Goal: Task Accomplishment & Management: Manage account settings

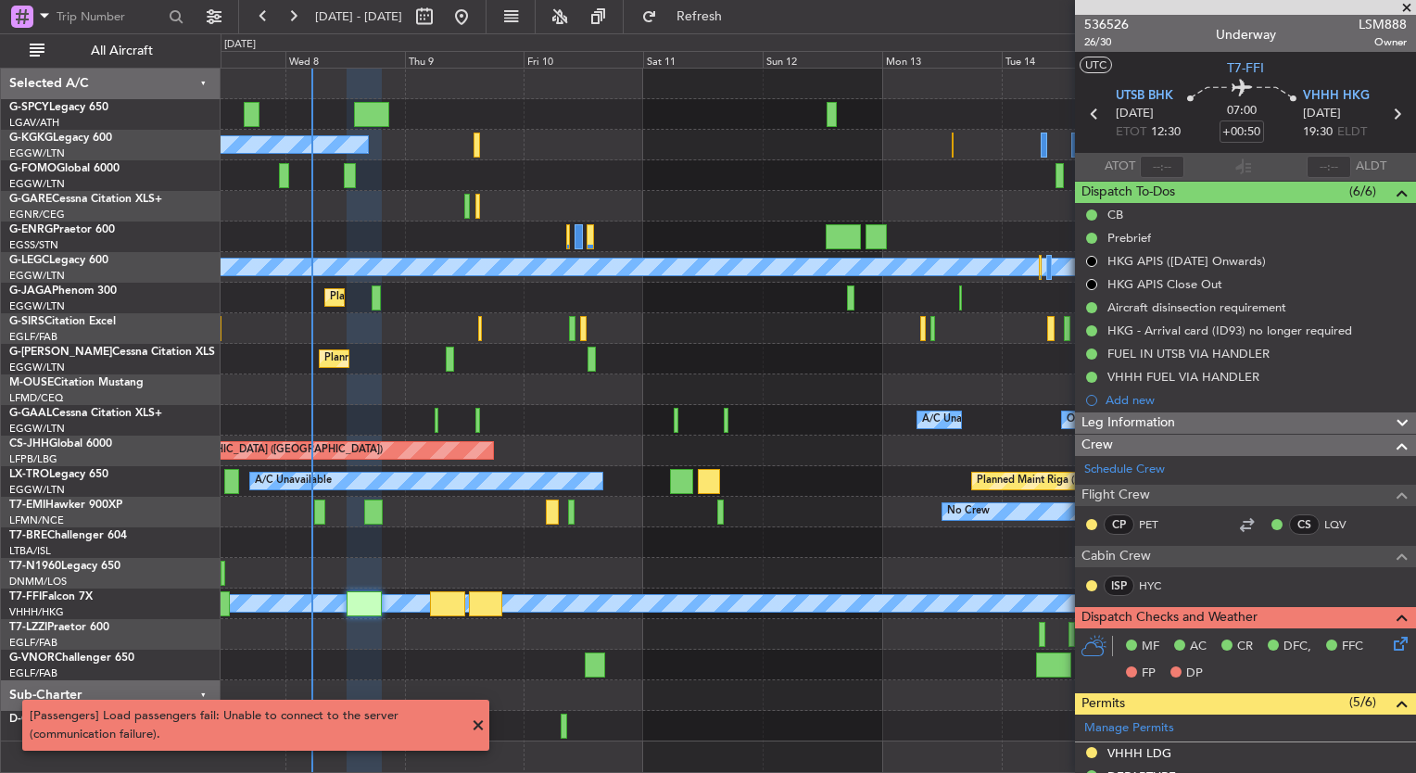
scroll to position [363, 0]
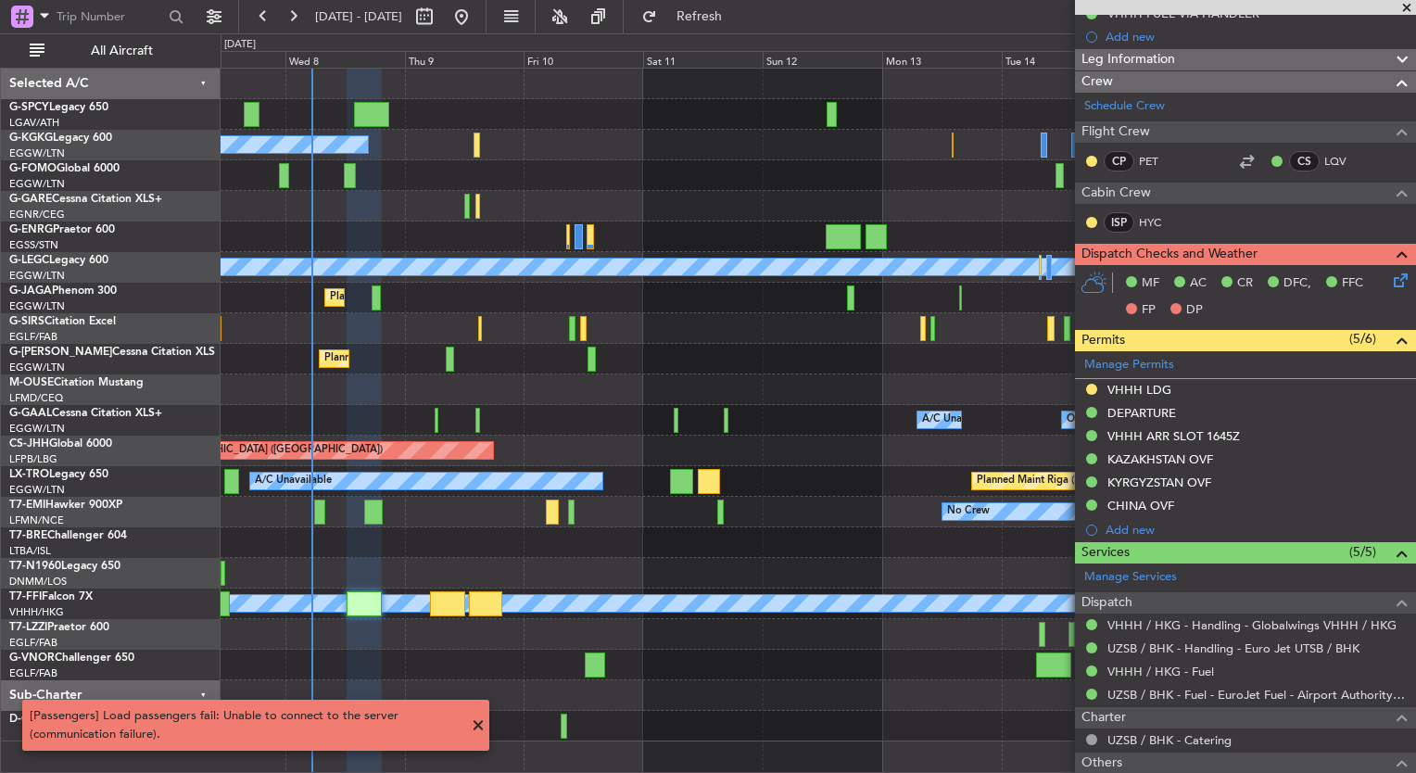
click at [120, 299] on div "A/C Unavailable [GEOGRAPHIC_DATA] (Ataturk) A/C Unavailable [GEOGRAPHIC_DATA] (…" at bounding box center [708, 403] width 1416 height 740
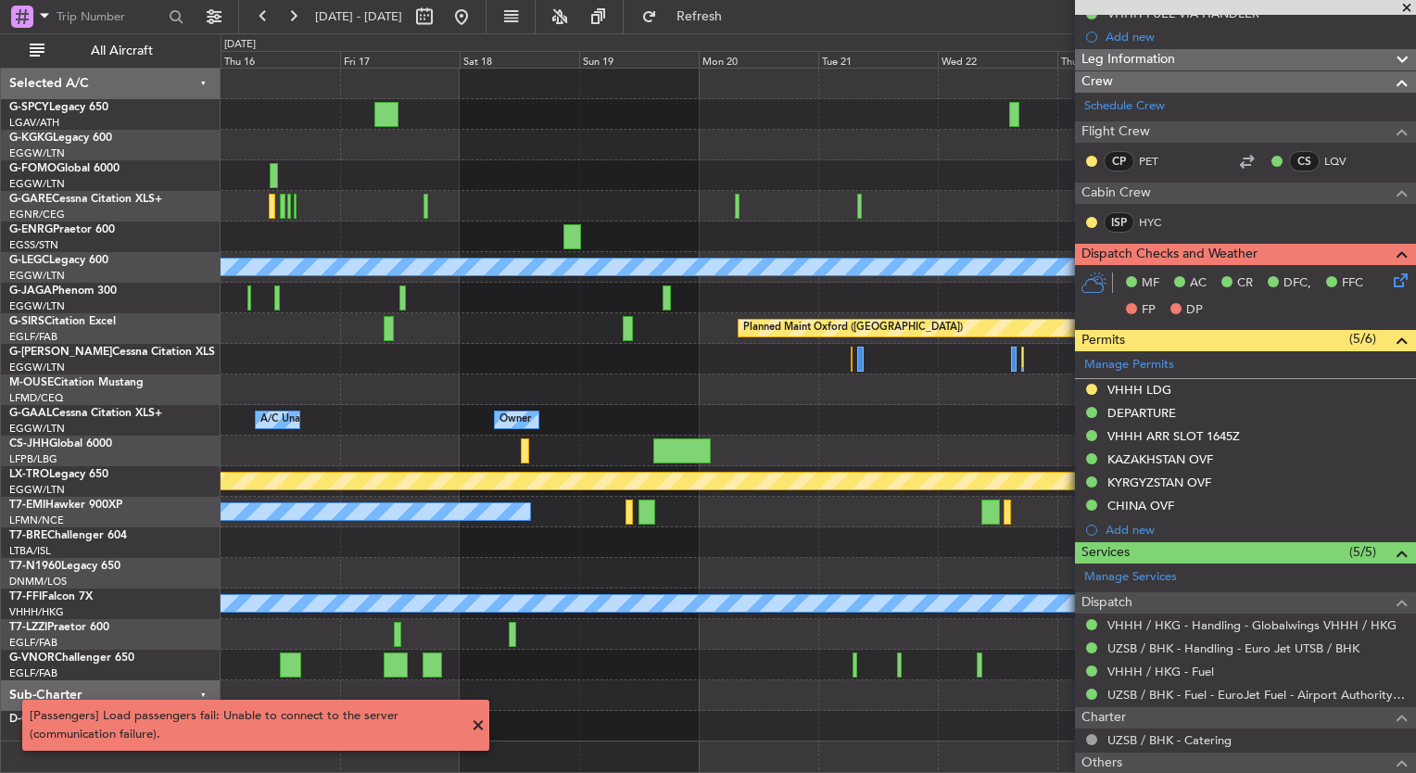
click at [167, 232] on div "A/C Unavailable [GEOGRAPHIC_DATA] ([GEOGRAPHIC_DATA]) Planned Maint [GEOGRAPHIC…" at bounding box center [708, 403] width 1416 height 740
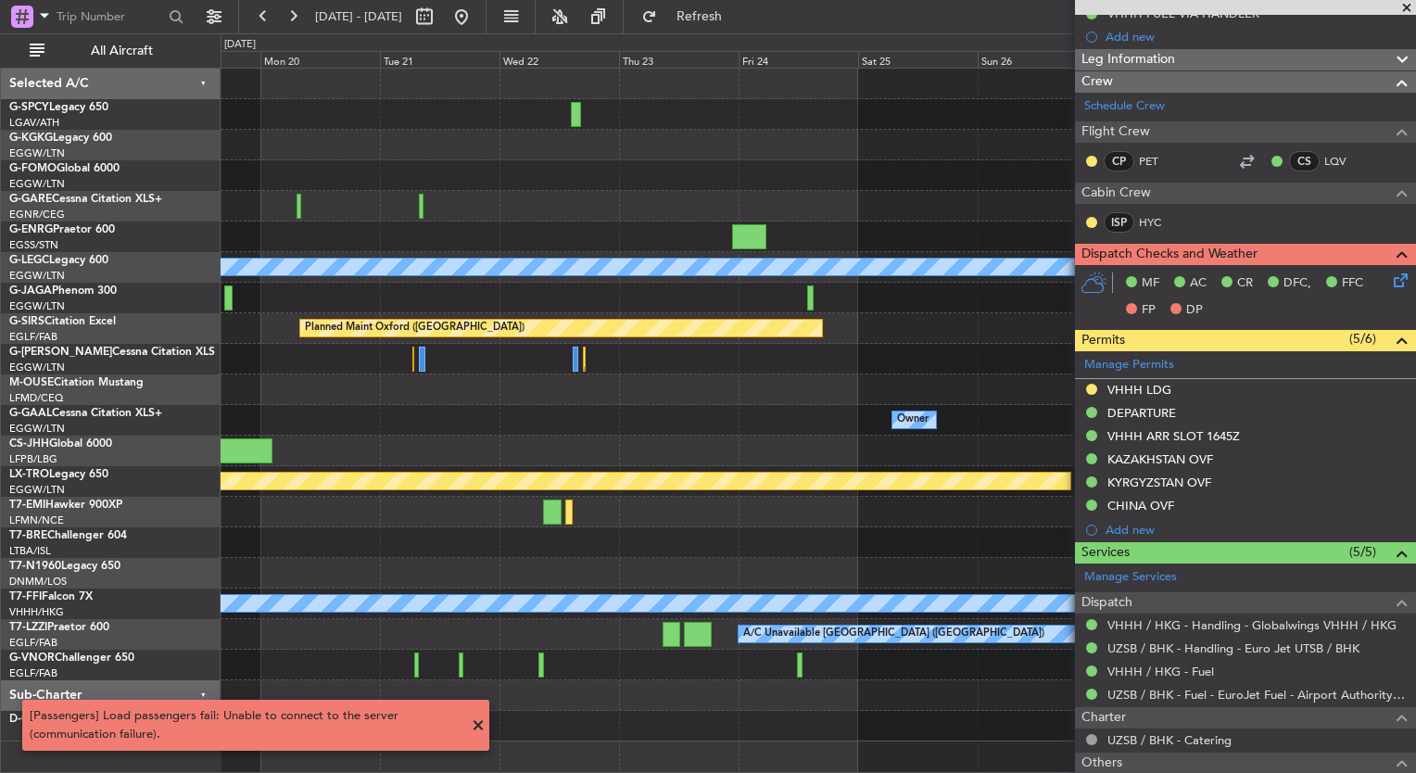
click at [321, 306] on div "A/C Unavailable [GEOGRAPHIC_DATA] ([GEOGRAPHIC_DATA]) Planned Maint [GEOGRAPHIC…" at bounding box center [818, 405] width 1195 height 673
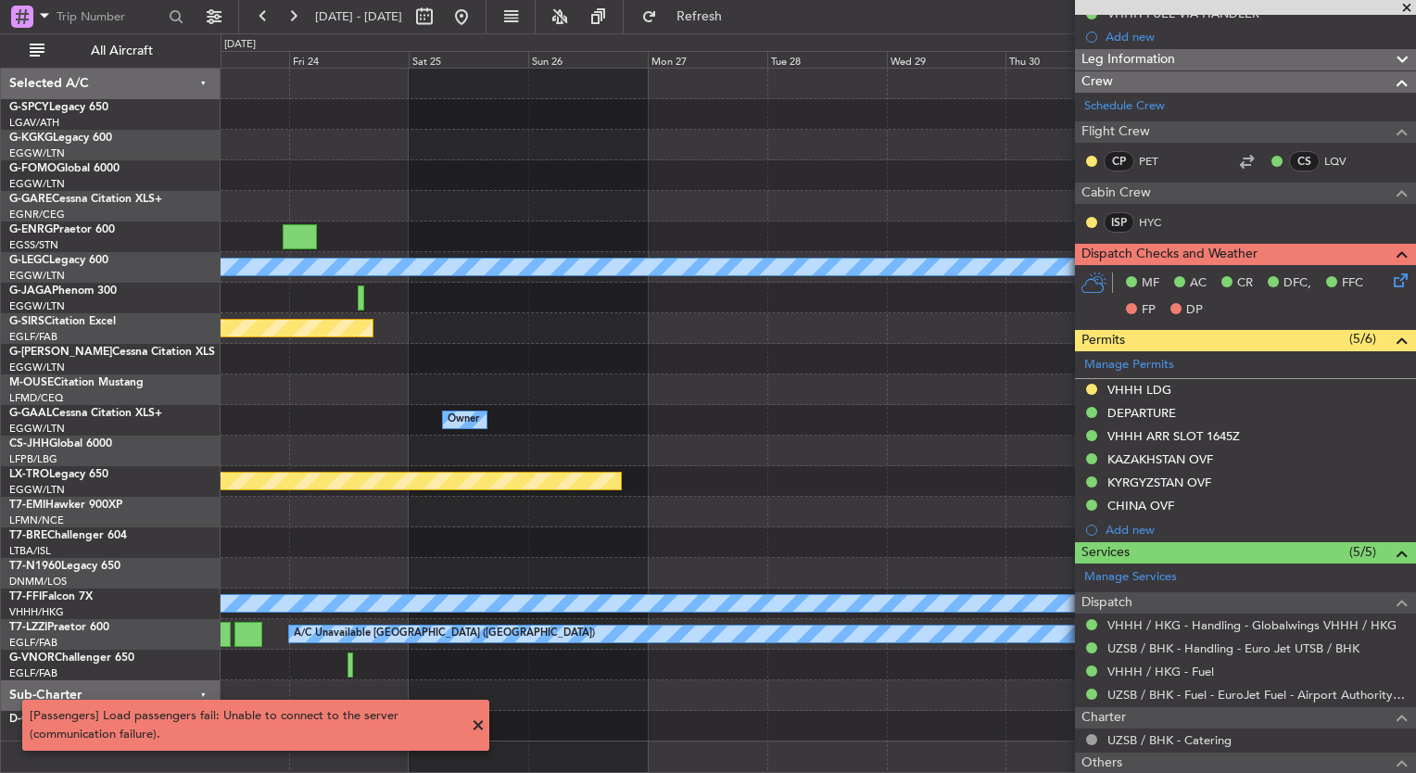
click at [162, 275] on div "A/C Unavailable [GEOGRAPHIC_DATA] ([GEOGRAPHIC_DATA]) Planned Maint [GEOGRAPHIC…" at bounding box center [708, 403] width 1416 height 740
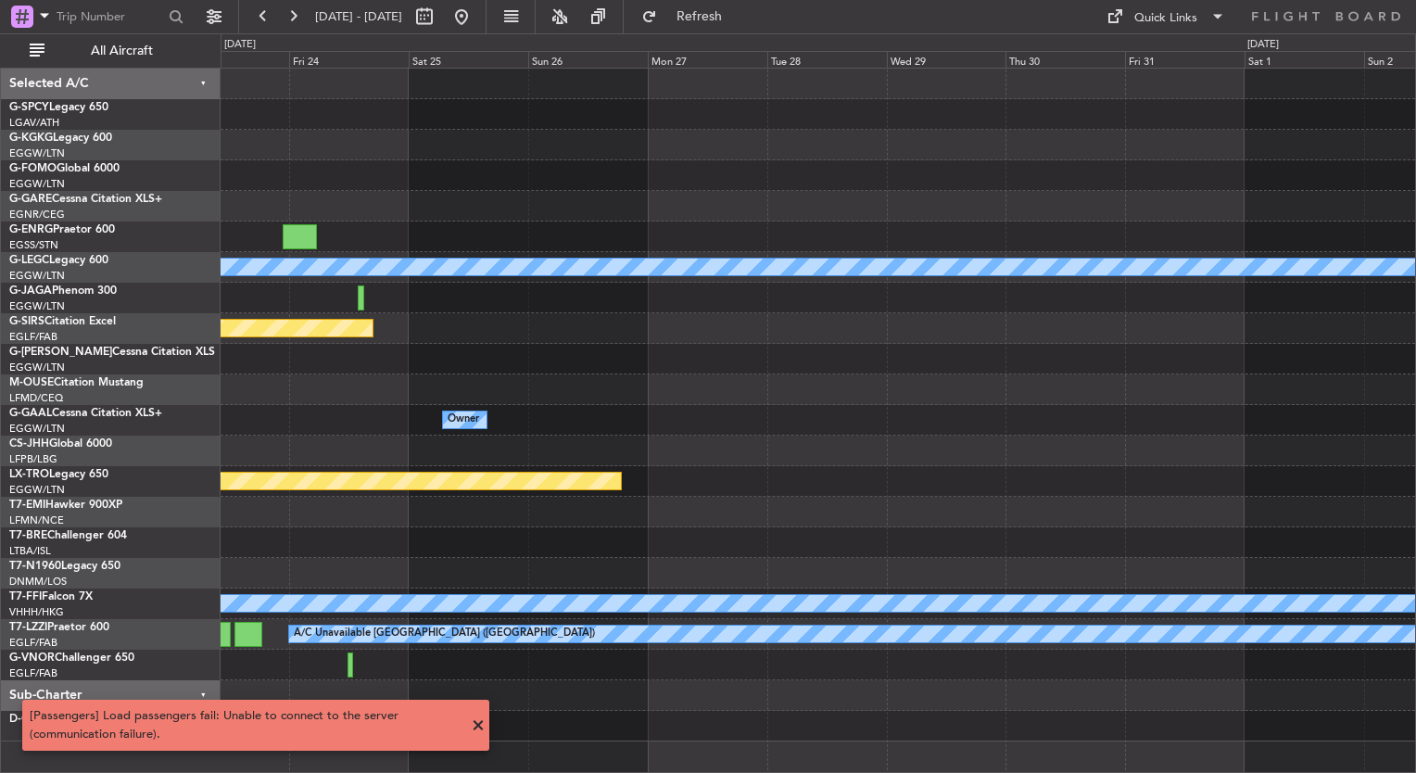
scroll to position [0, 0]
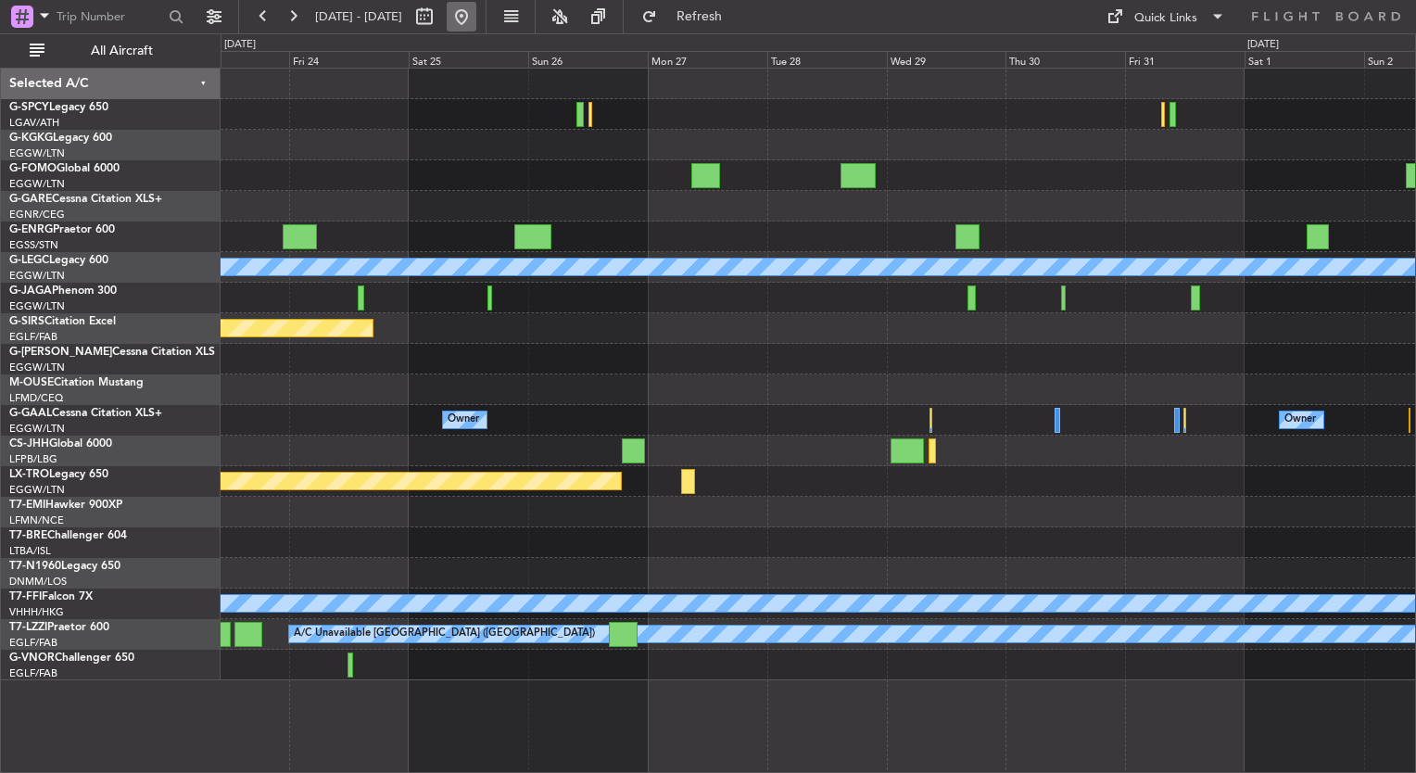
click at [476, 28] on button at bounding box center [462, 17] width 30 height 30
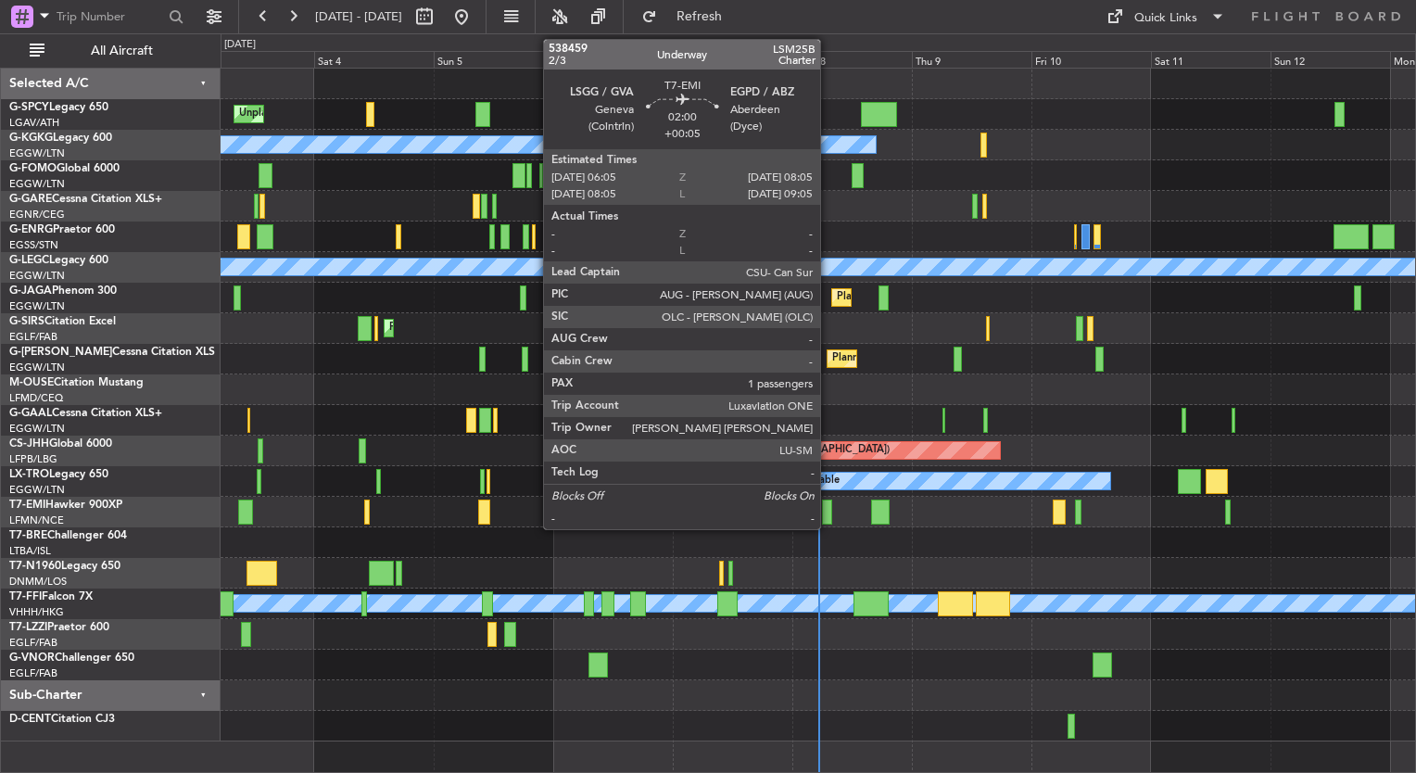
click at [829, 514] on div at bounding box center [827, 512] width 10 height 25
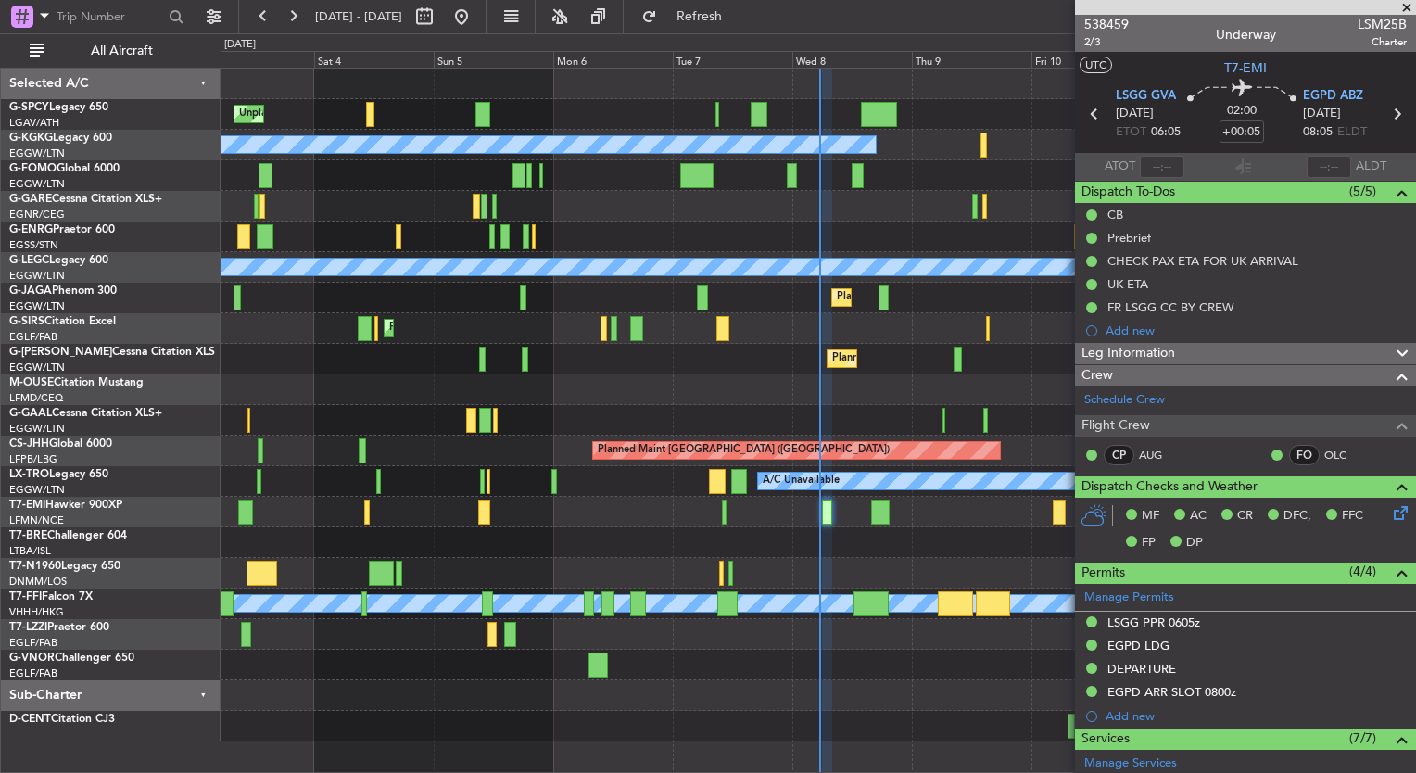
click at [246, 418] on div "AOG Maint Dusseldorf A/C Unavailable Owner Planned [GEOGRAPHIC_DATA]" at bounding box center [818, 420] width 1195 height 31
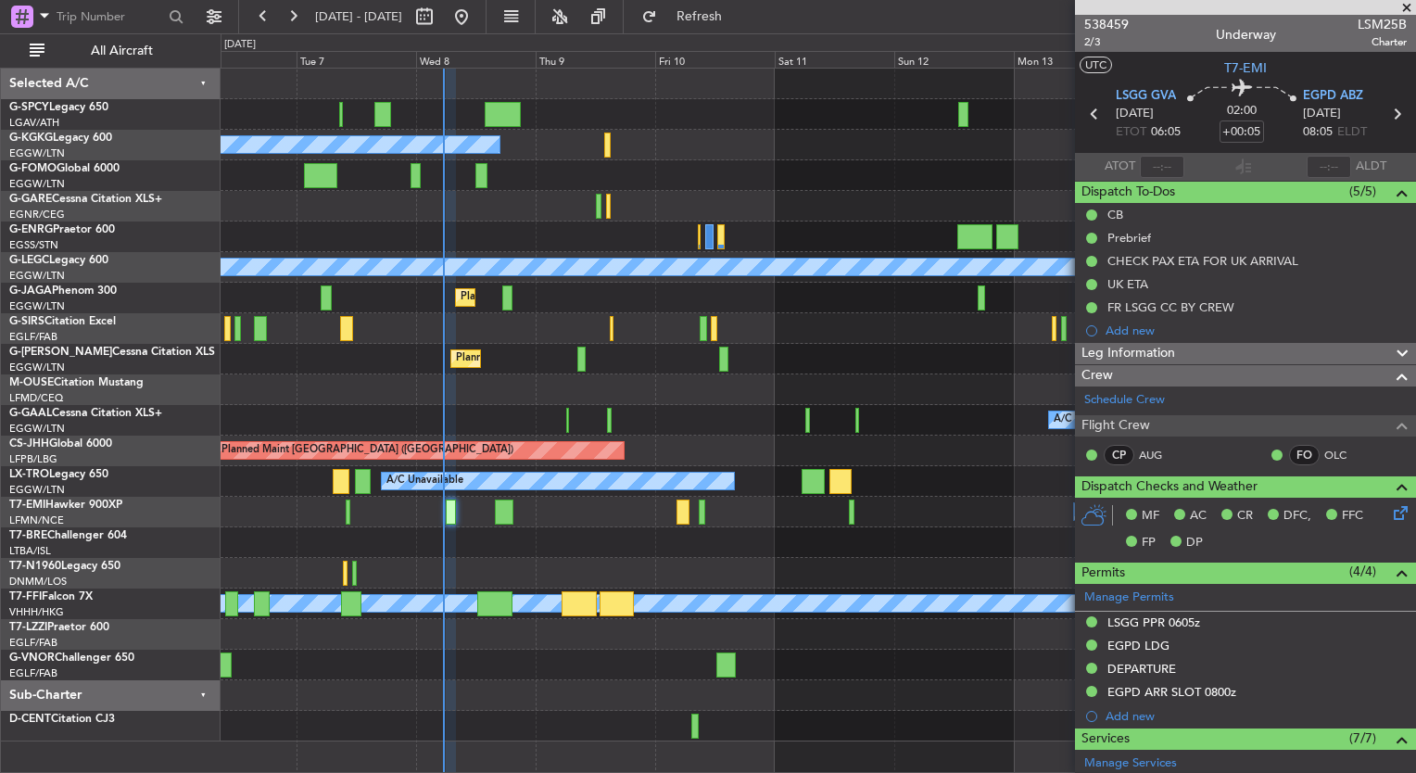
click at [171, 326] on div "A/C Unavailable [GEOGRAPHIC_DATA] (Ataturk) A/C Unavailable [GEOGRAPHIC_DATA] (…" at bounding box center [708, 403] width 1416 height 740
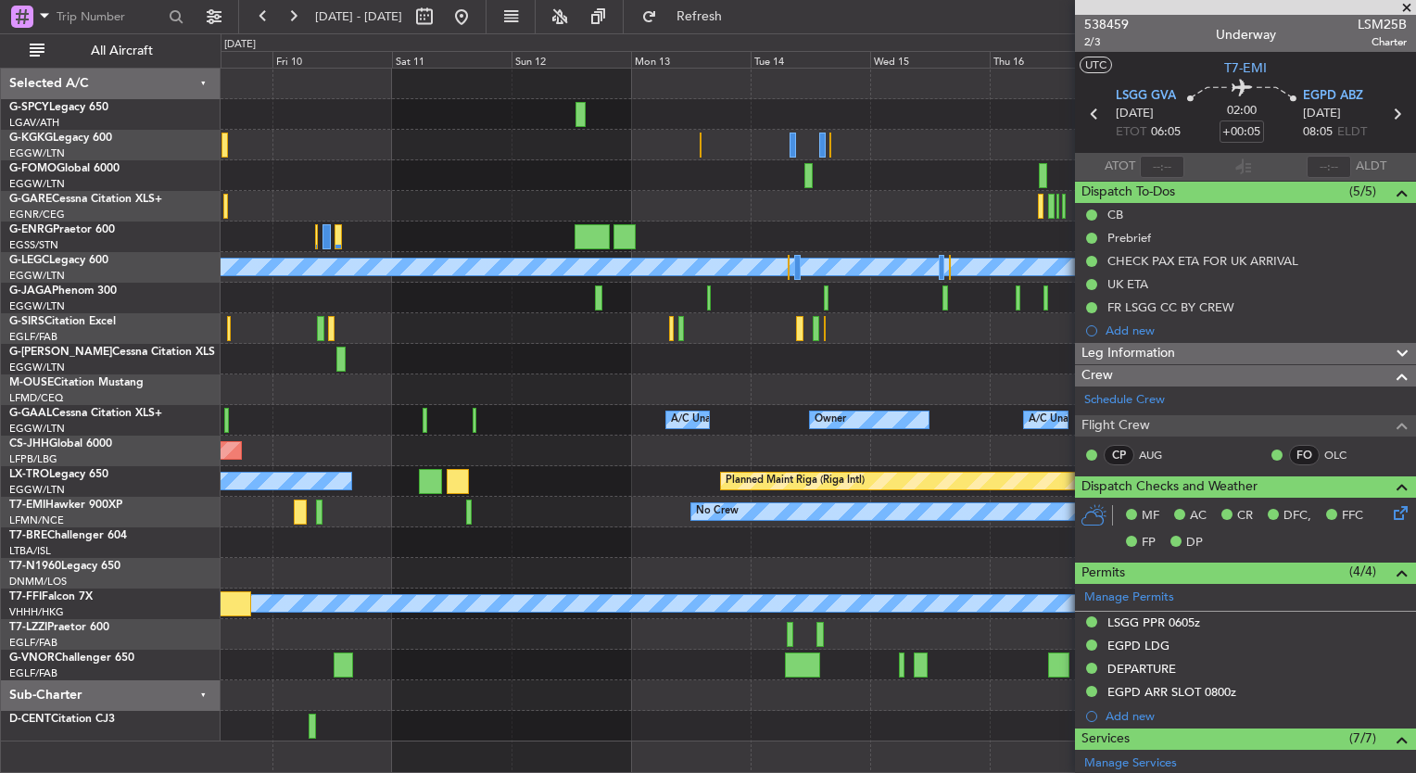
click at [271, 375] on div at bounding box center [818, 390] width 1195 height 31
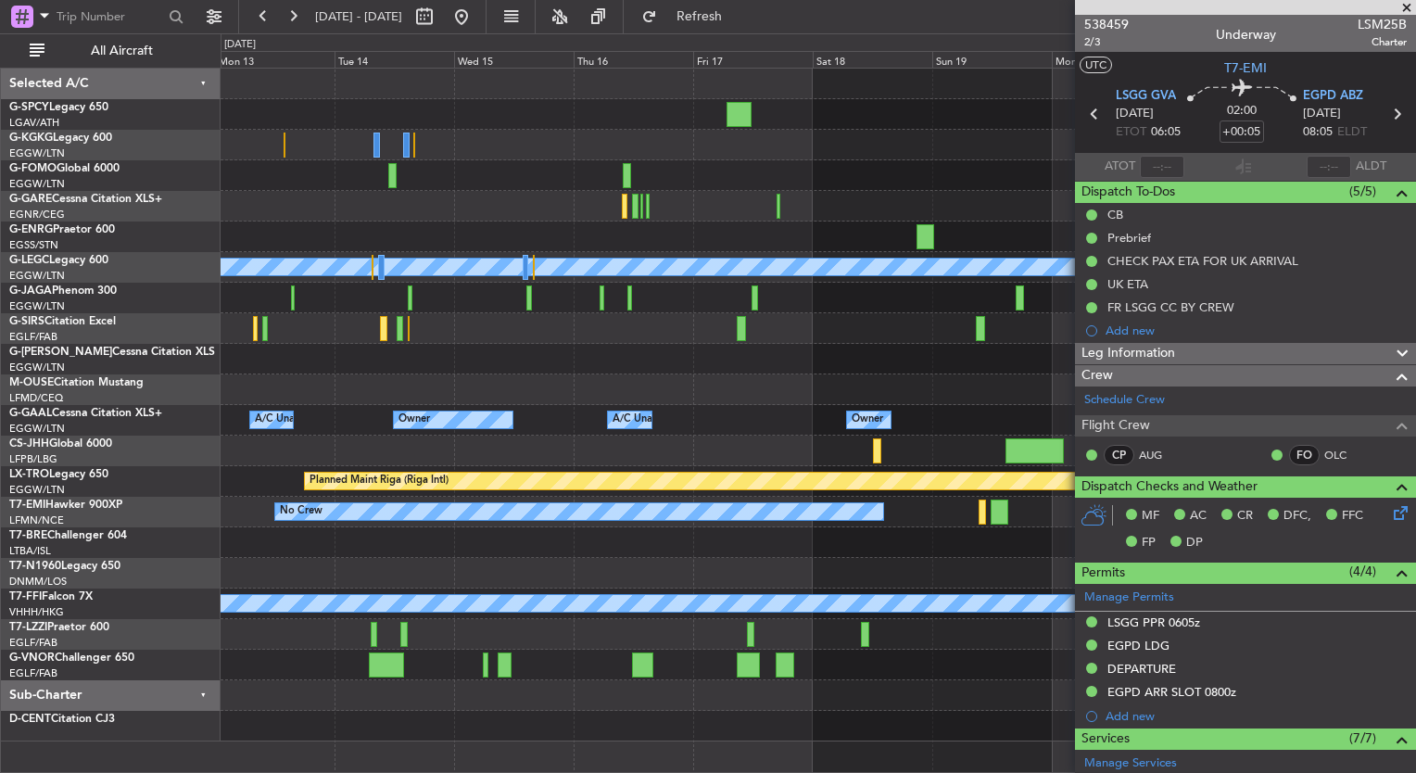
click at [286, 437] on div "A/C Unavailable [GEOGRAPHIC_DATA] ([GEOGRAPHIC_DATA]) Planned Maint [GEOGRAPHIC…" at bounding box center [818, 405] width 1195 height 673
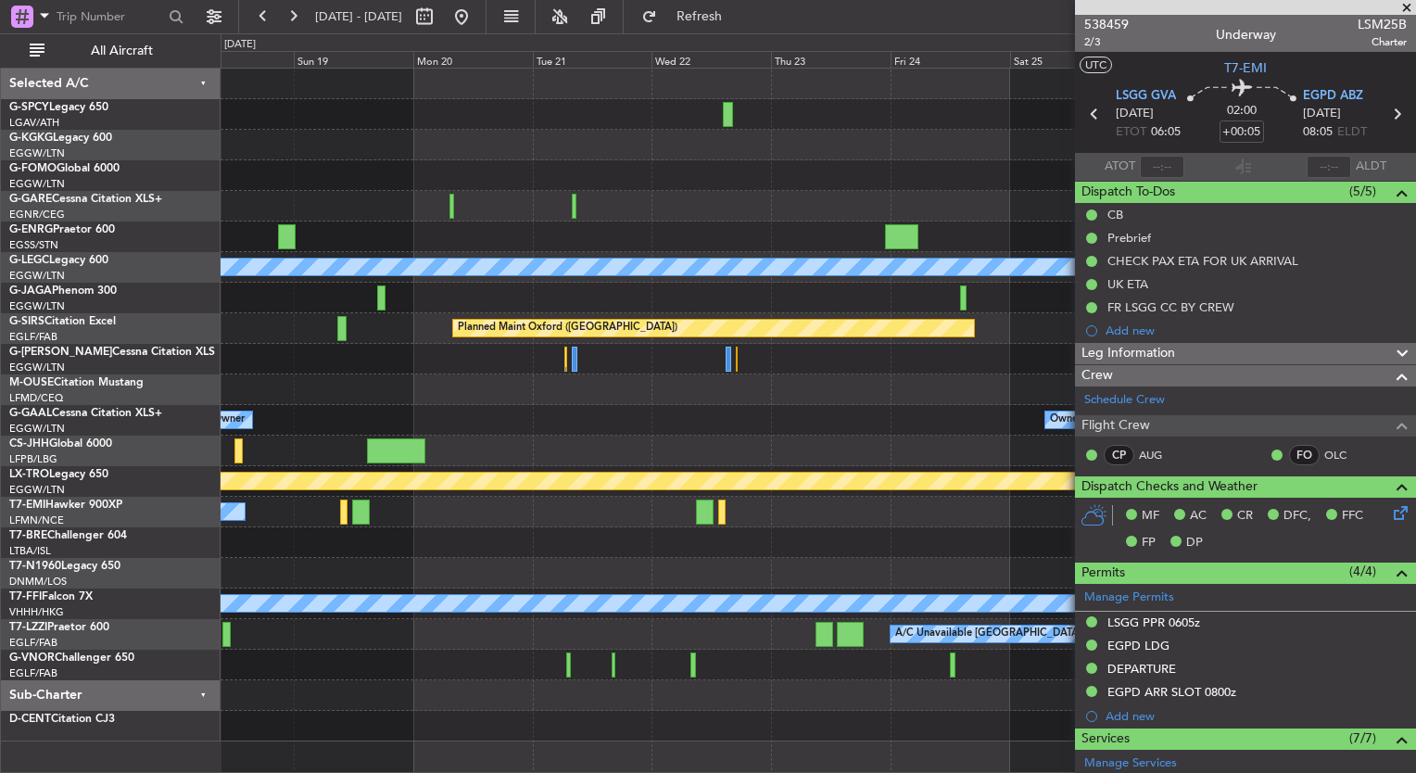
click at [170, 395] on div "A/C Unavailable [GEOGRAPHIC_DATA] ([GEOGRAPHIC_DATA]) Planned Maint [GEOGRAPHIC…" at bounding box center [708, 403] width 1416 height 740
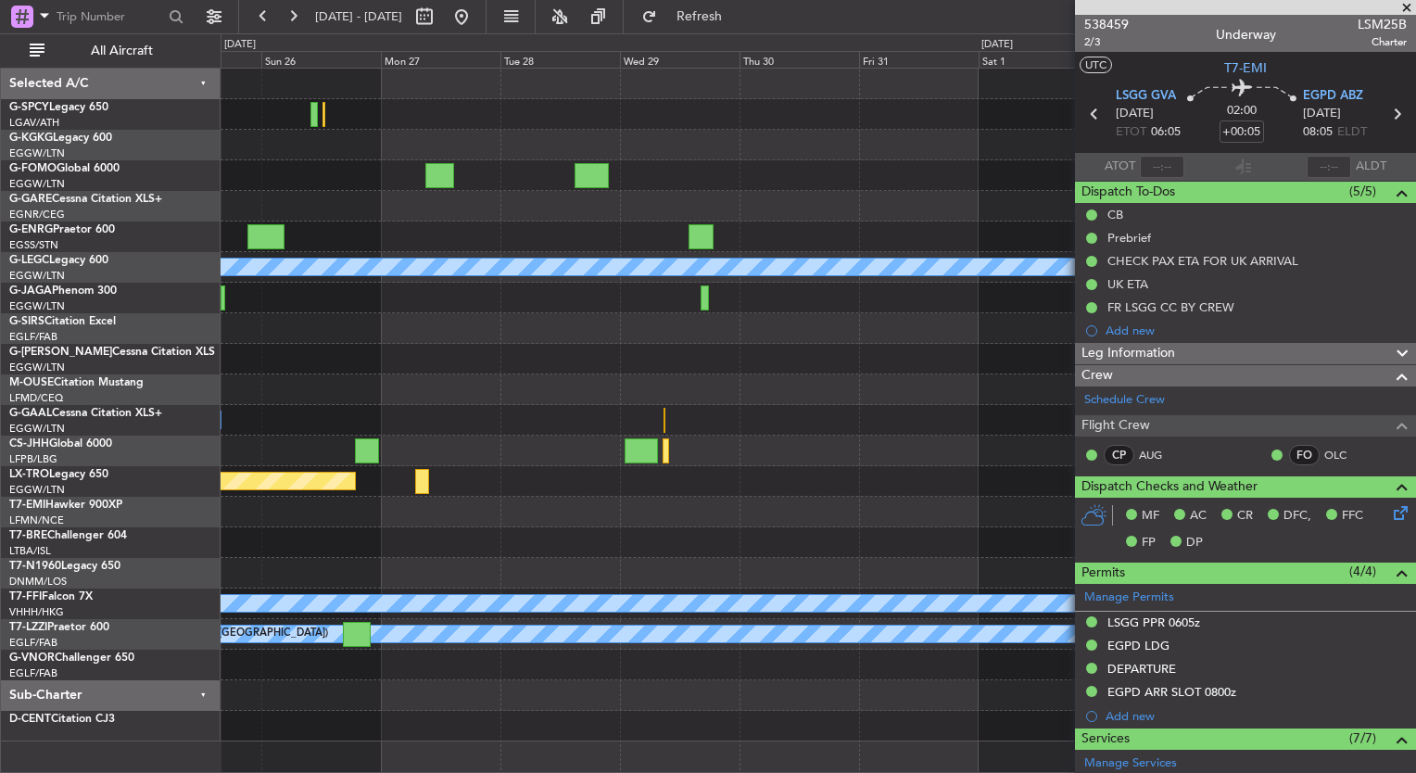
click at [315, 381] on div "A/C Unavailable [GEOGRAPHIC_DATA] ([GEOGRAPHIC_DATA]) Planned Maint [GEOGRAPHIC…" at bounding box center [818, 405] width 1195 height 673
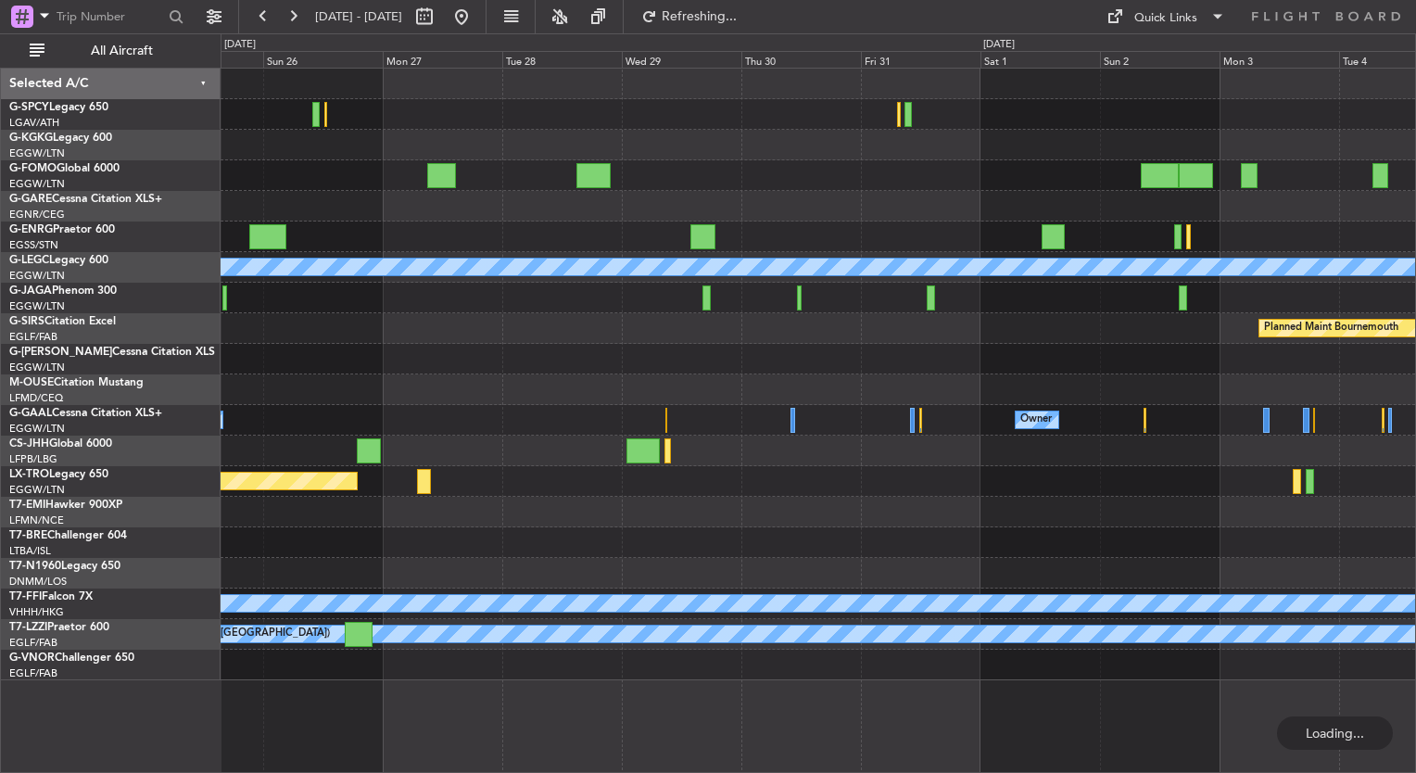
click at [1078, 528] on div "A/C Unavailable [GEOGRAPHIC_DATA] ([GEOGRAPHIC_DATA]) Planned Maint [GEOGRAPHIC…" at bounding box center [818, 375] width 1195 height 612
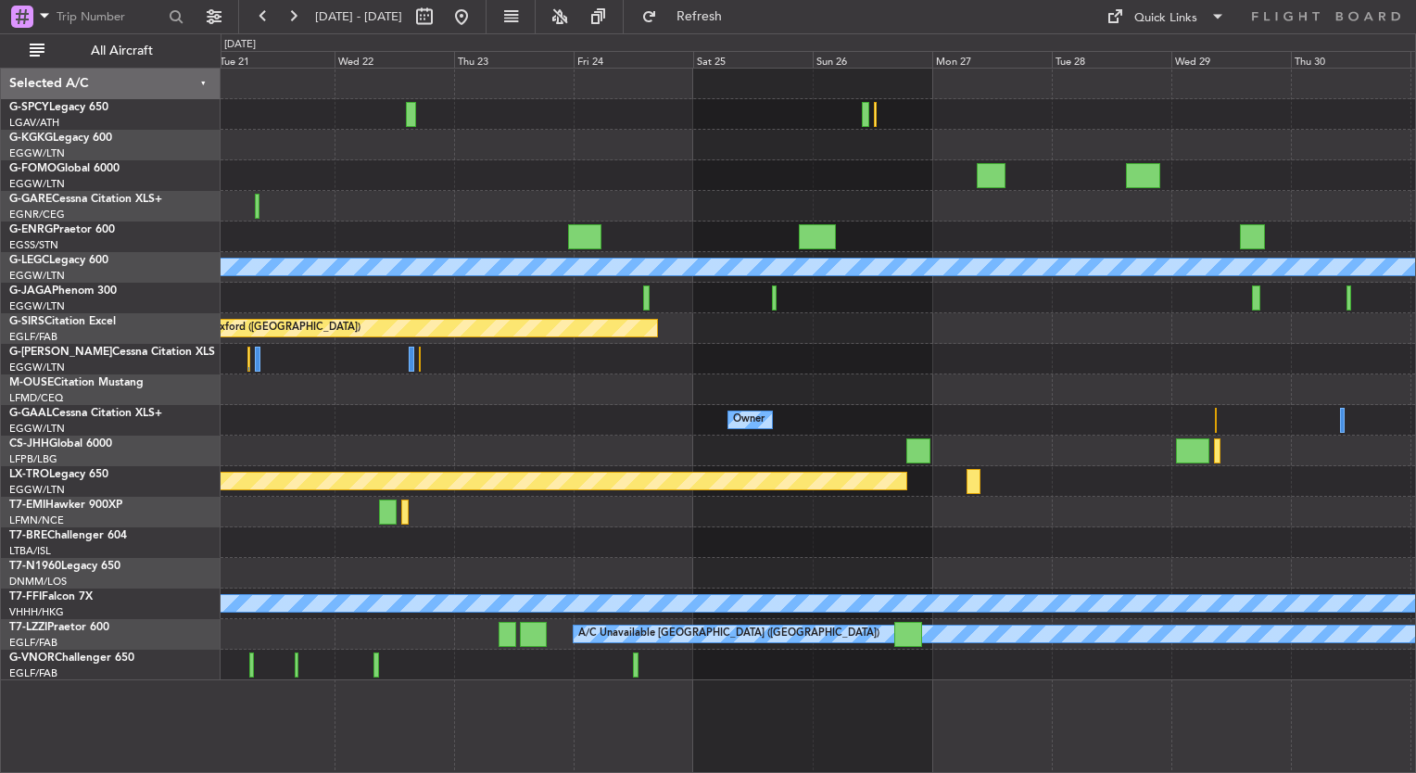
click at [1393, 493] on div "A/C Unavailable [GEOGRAPHIC_DATA] ([GEOGRAPHIC_DATA]) Planned Maint [GEOGRAPHIC…" at bounding box center [818, 375] width 1195 height 612
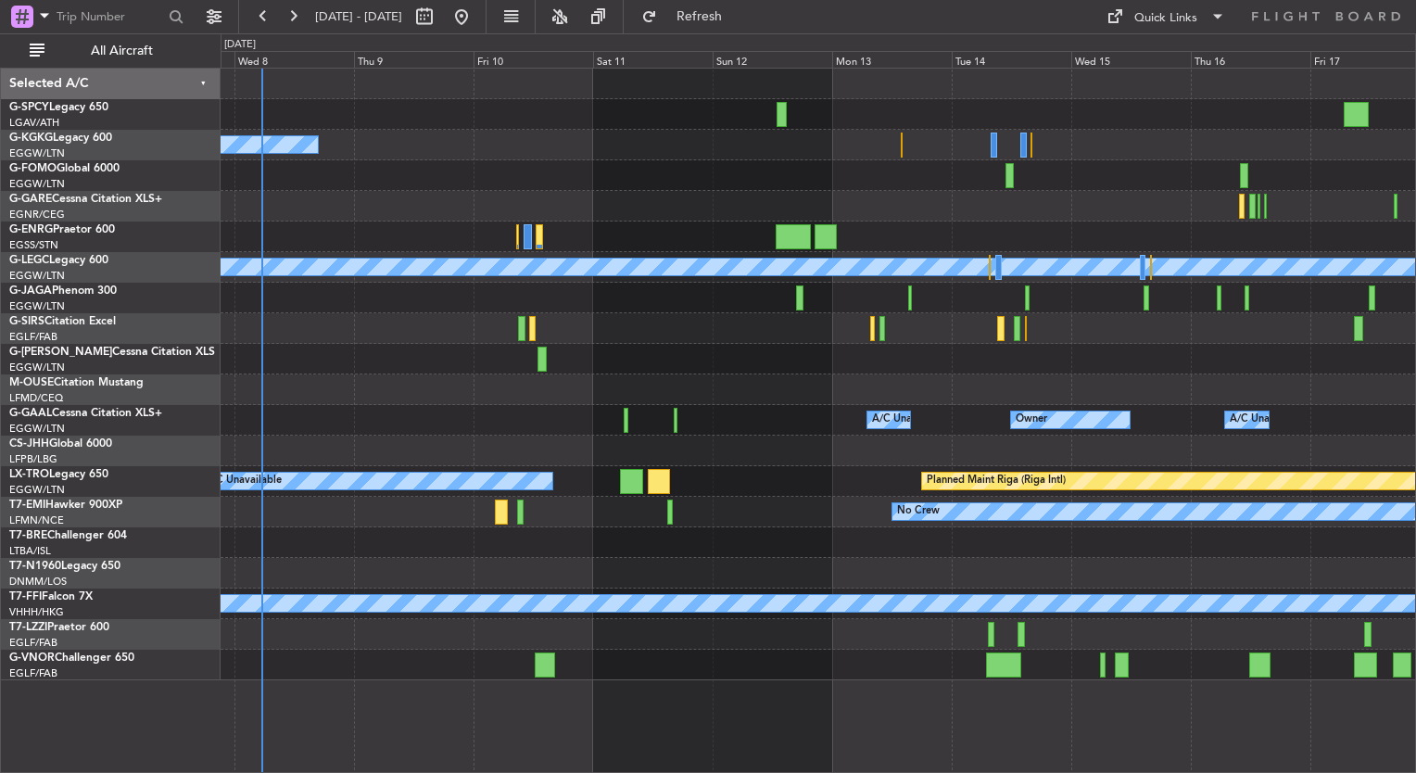
click at [1239, 384] on div "A/C Unavailable [GEOGRAPHIC_DATA] (Ataturk) A/C Unavailable [GEOGRAPHIC_DATA] (…" at bounding box center [818, 375] width 1195 height 612
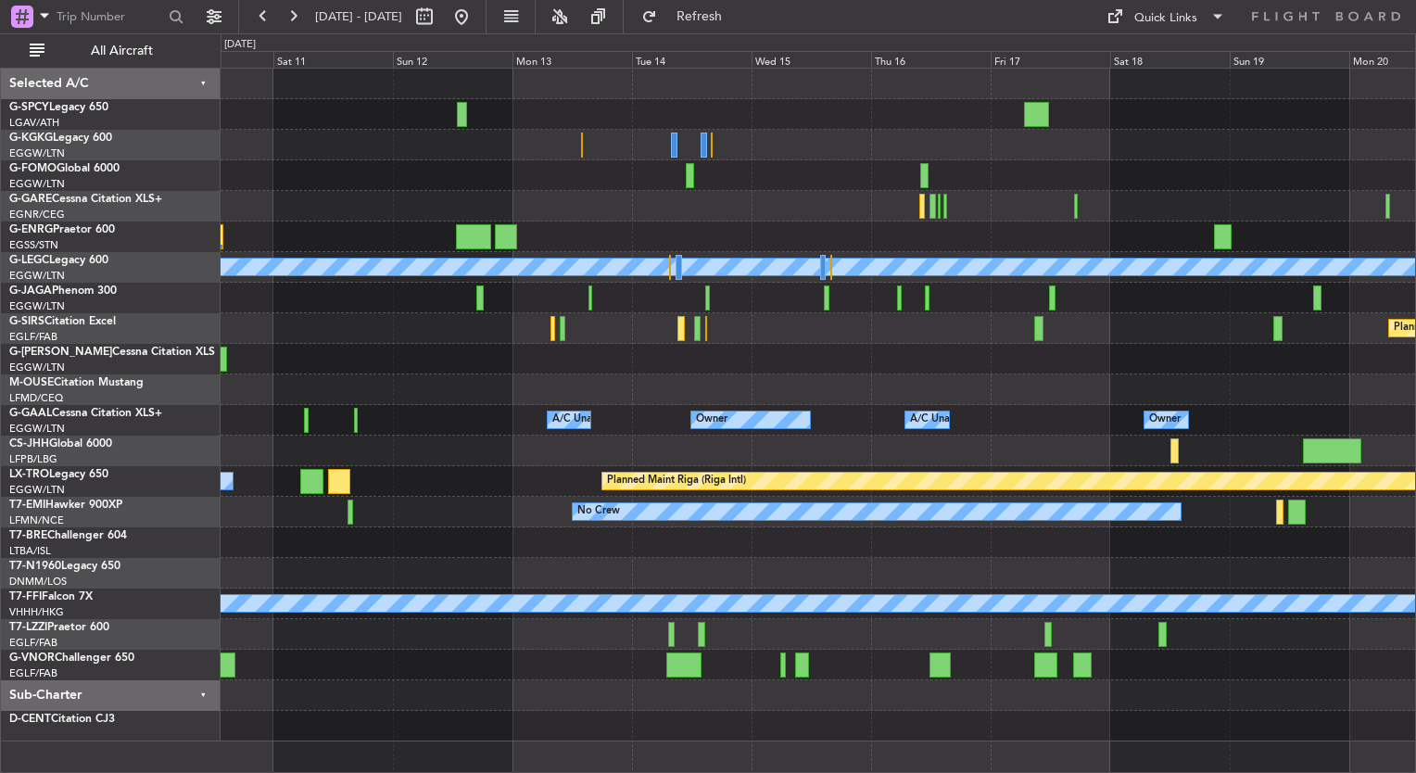
click at [530, 447] on div "A/C Unavailable [GEOGRAPHIC_DATA] (Ataturk) A/C Unavailable [GEOGRAPHIC_DATA] (…" at bounding box center [818, 405] width 1195 height 673
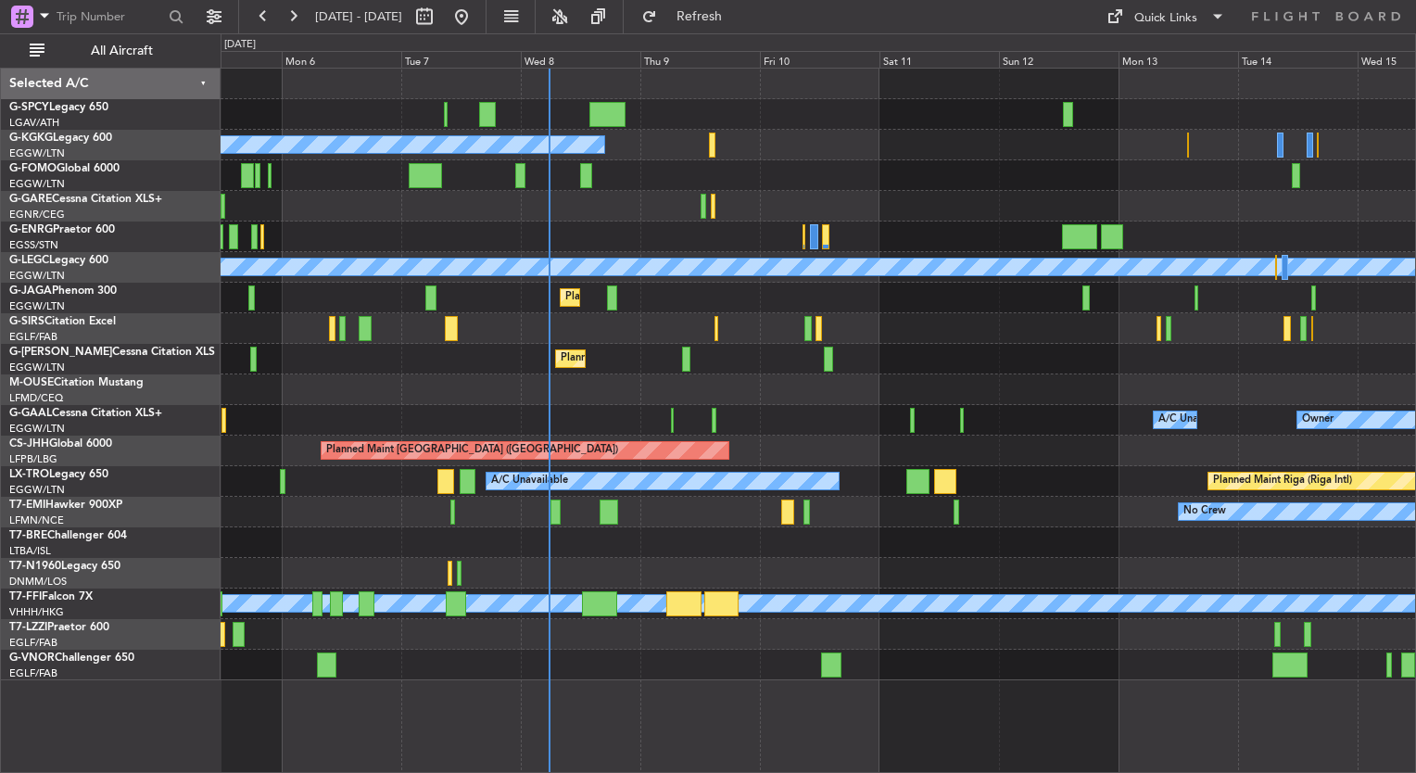
click at [1396, 748] on div "Unplanned Maint [GEOGRAPHIC_DATA] A/C Unavailable [GEOGRAPHIC_DATA] (Ataturk) A…" at bounding box center [819, 420] width 1196 height 705
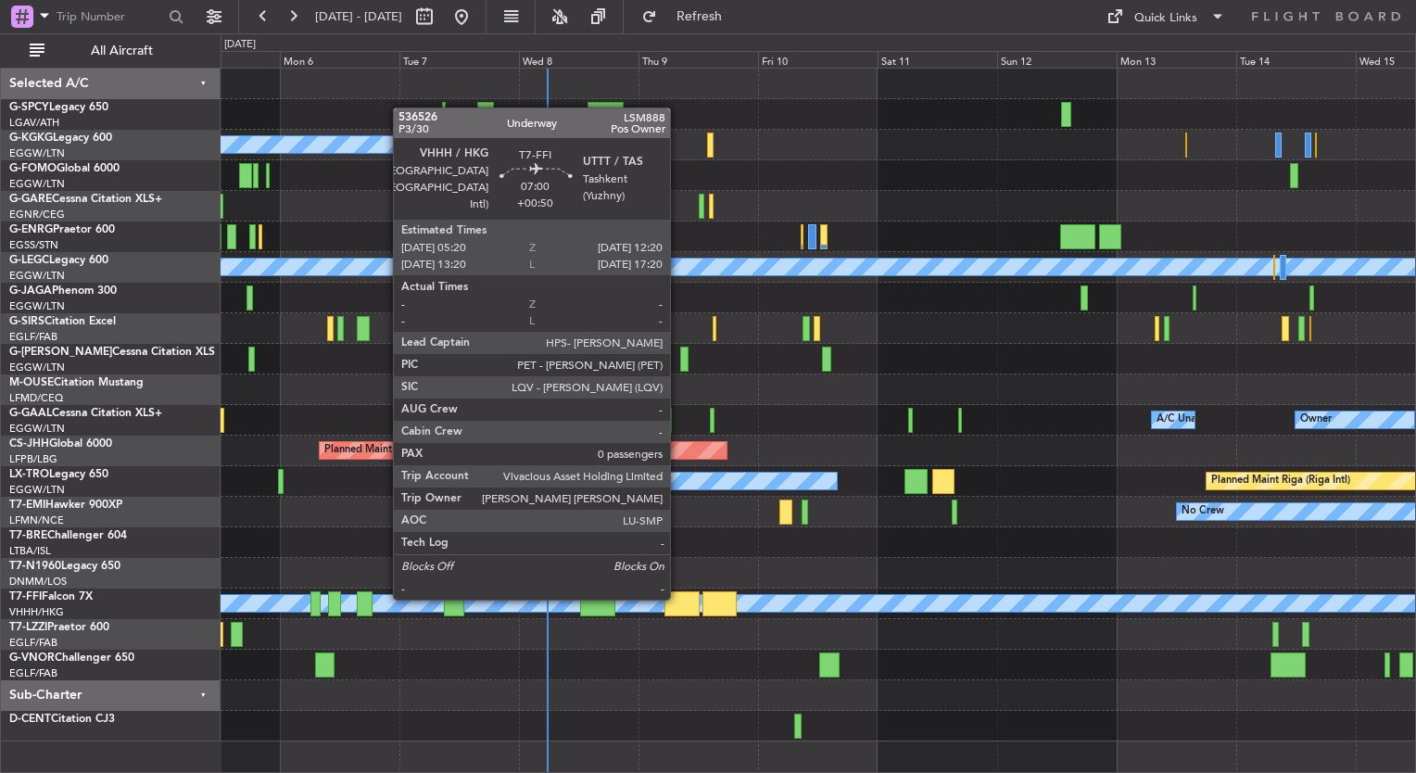
click at [679, 598] on div at bounding box center [682, 603] width 35 height 25
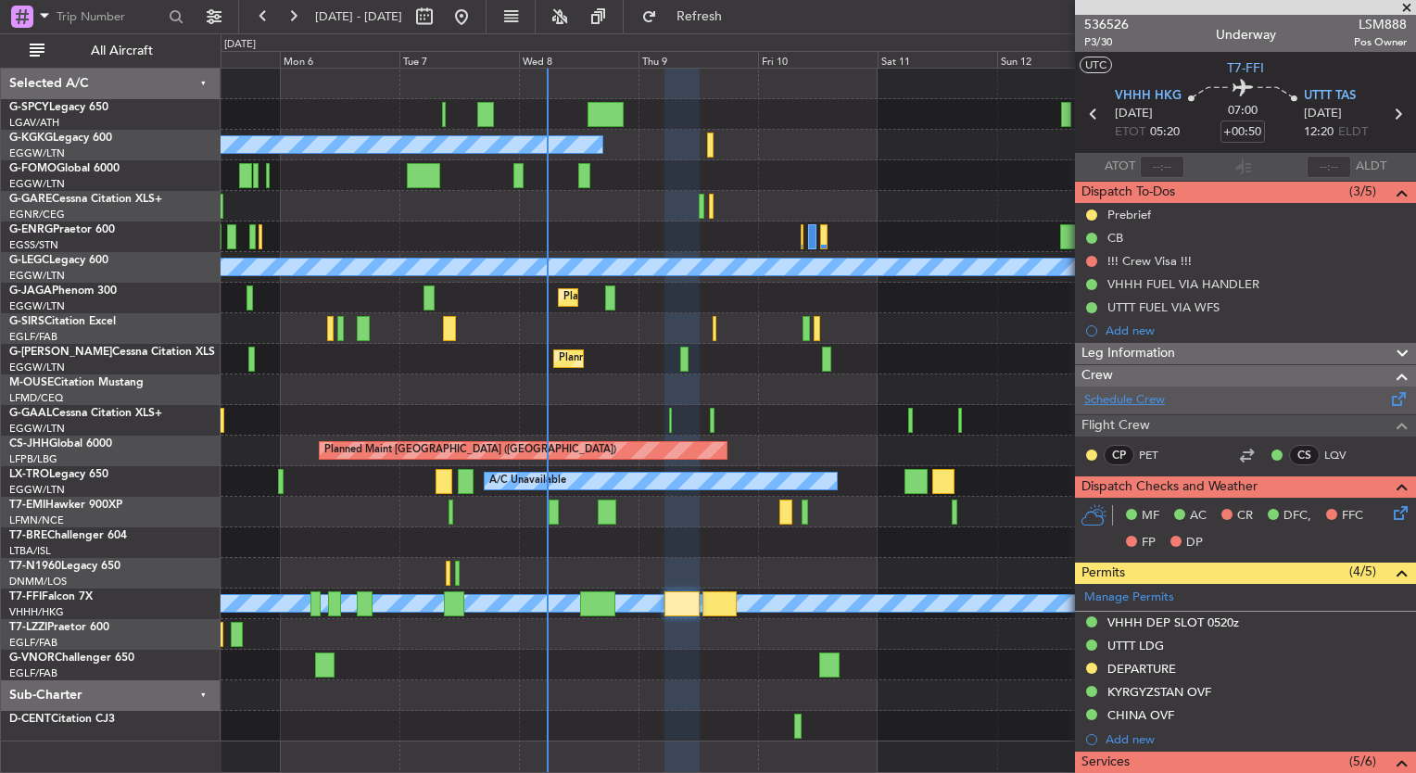
click at [1116, 399] on link "Schedule Crew" at bounding box center [1125, 400] width 81 height 19
click at [723, 20] on span "Refresh" at bounding box center [700, 16] width 78 height 13
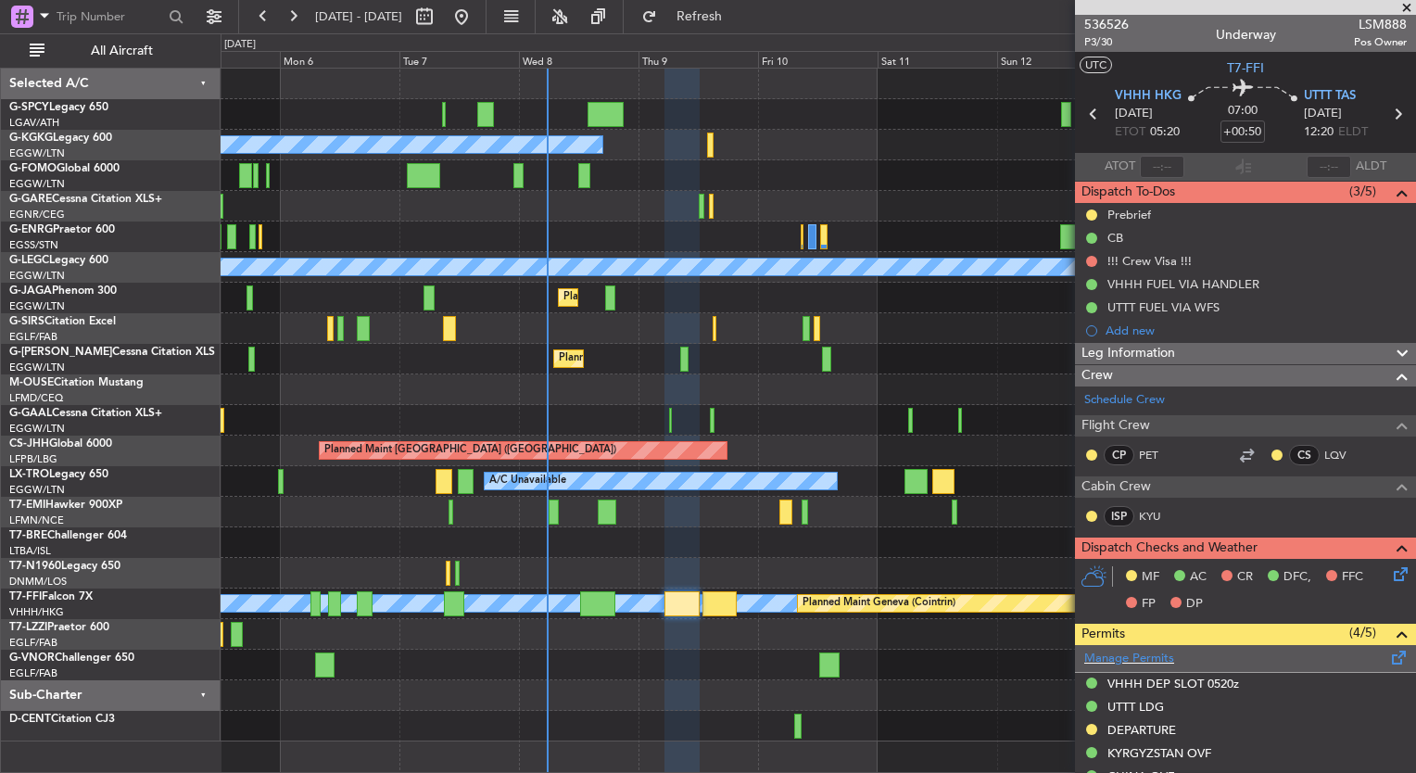
scroll to position [389, 0]
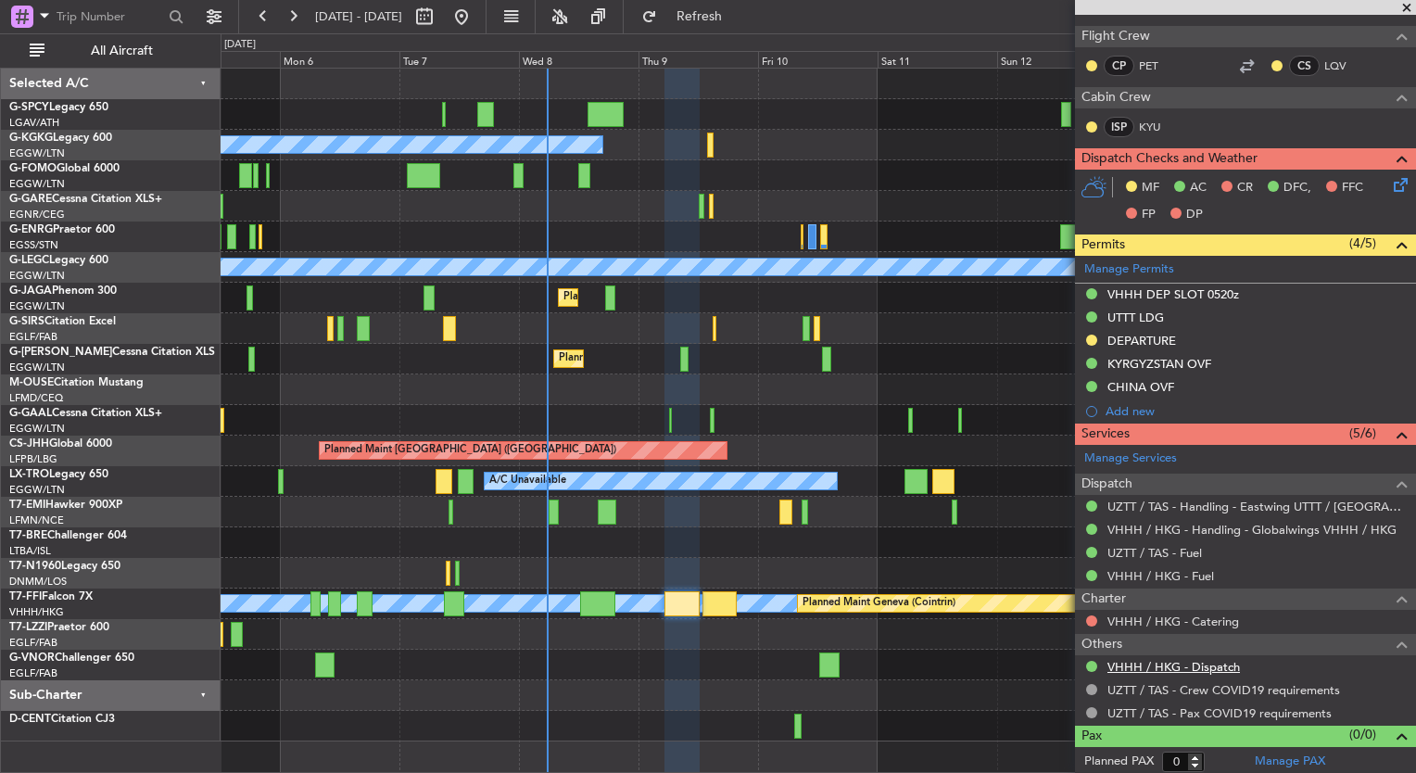
click at [1198, 661] on link "VHHH / HKG - Dispatch" at bounding box center [1174, 667] width 133 height 16
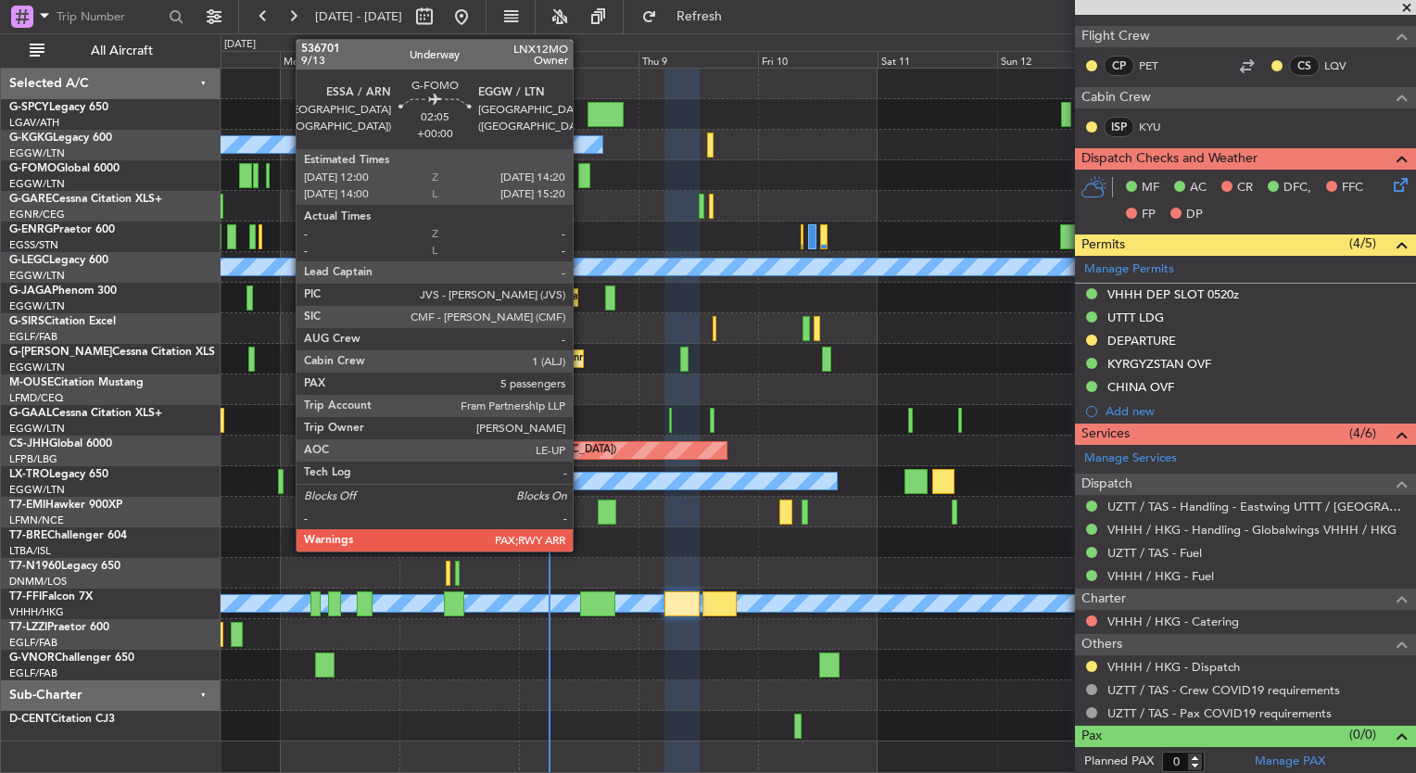
click at [581, 180] on div at bounding box center [584, 175] width 12 height 25
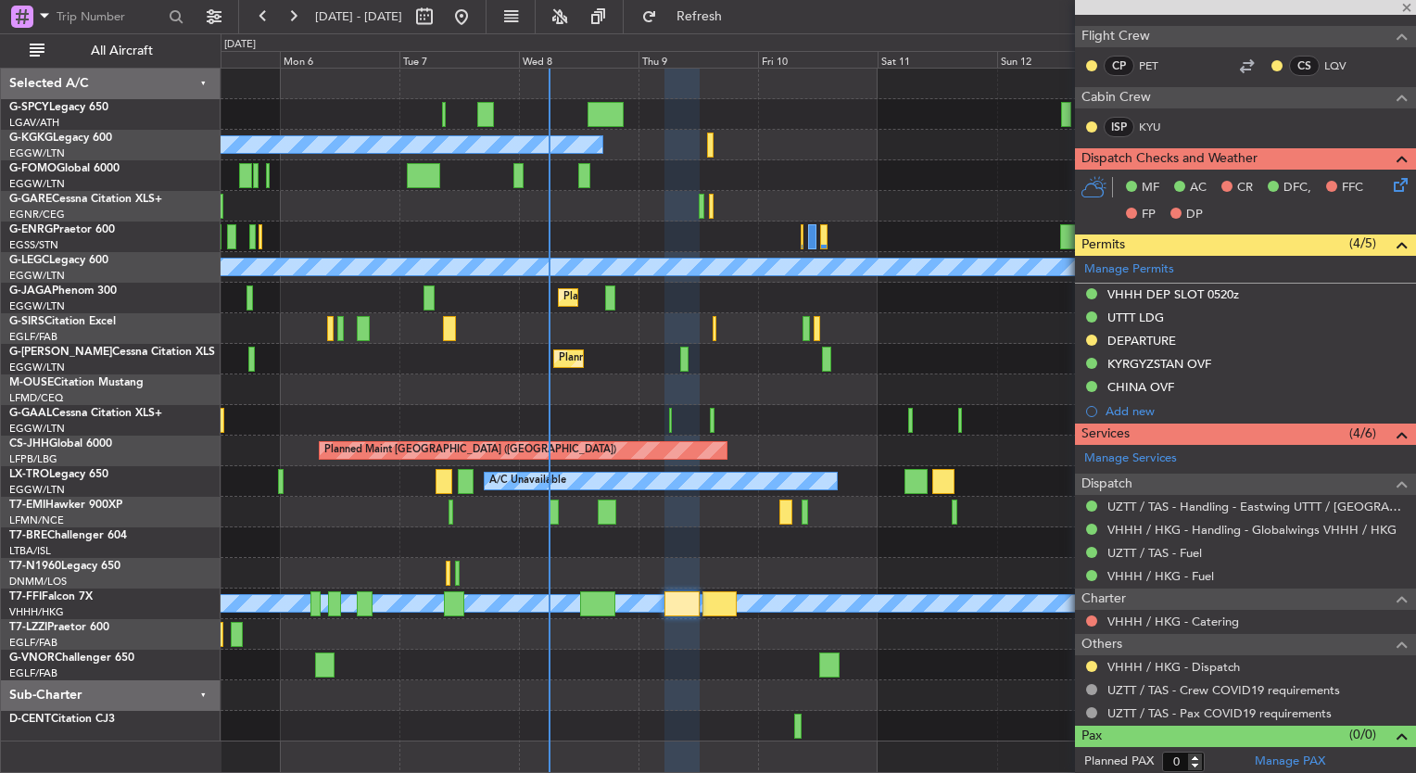
type input "5"
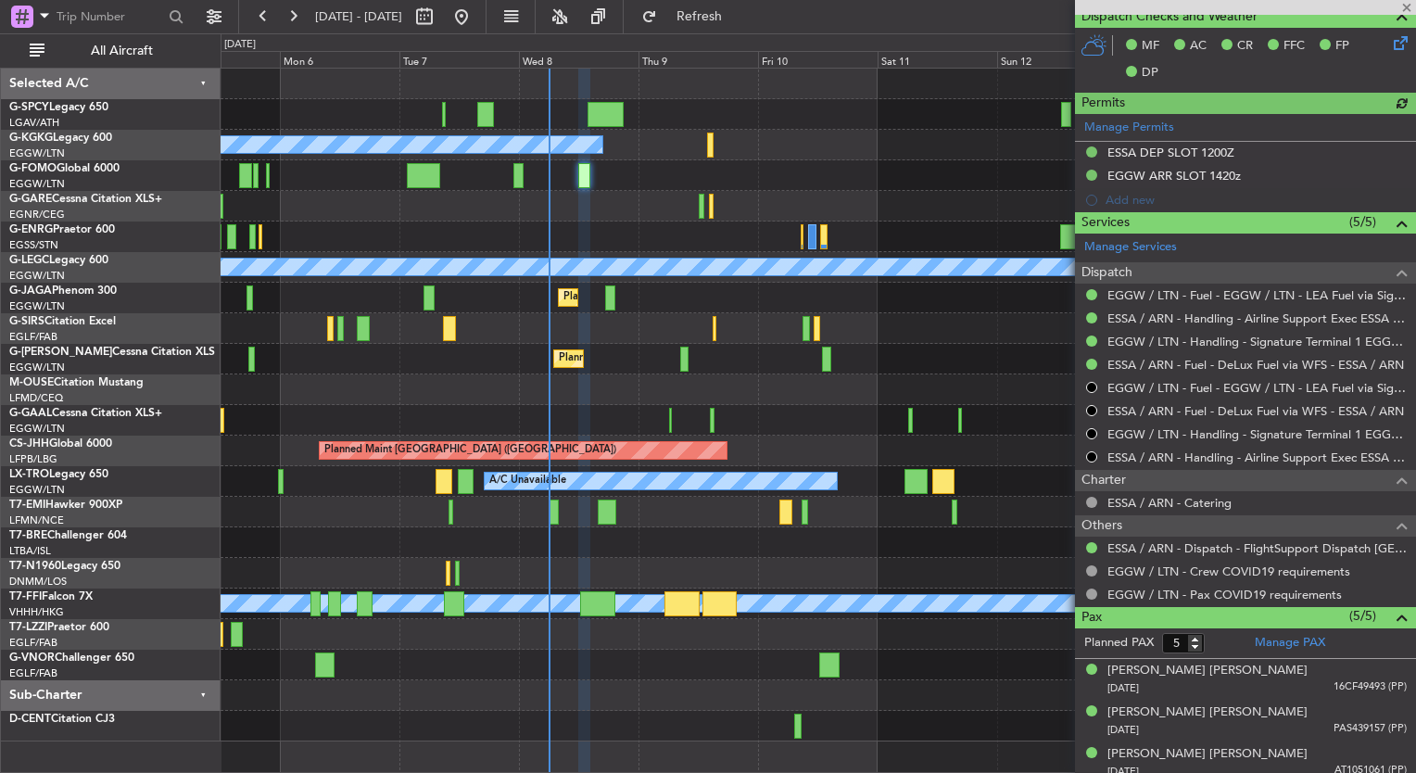
scroll to position [497, 0]
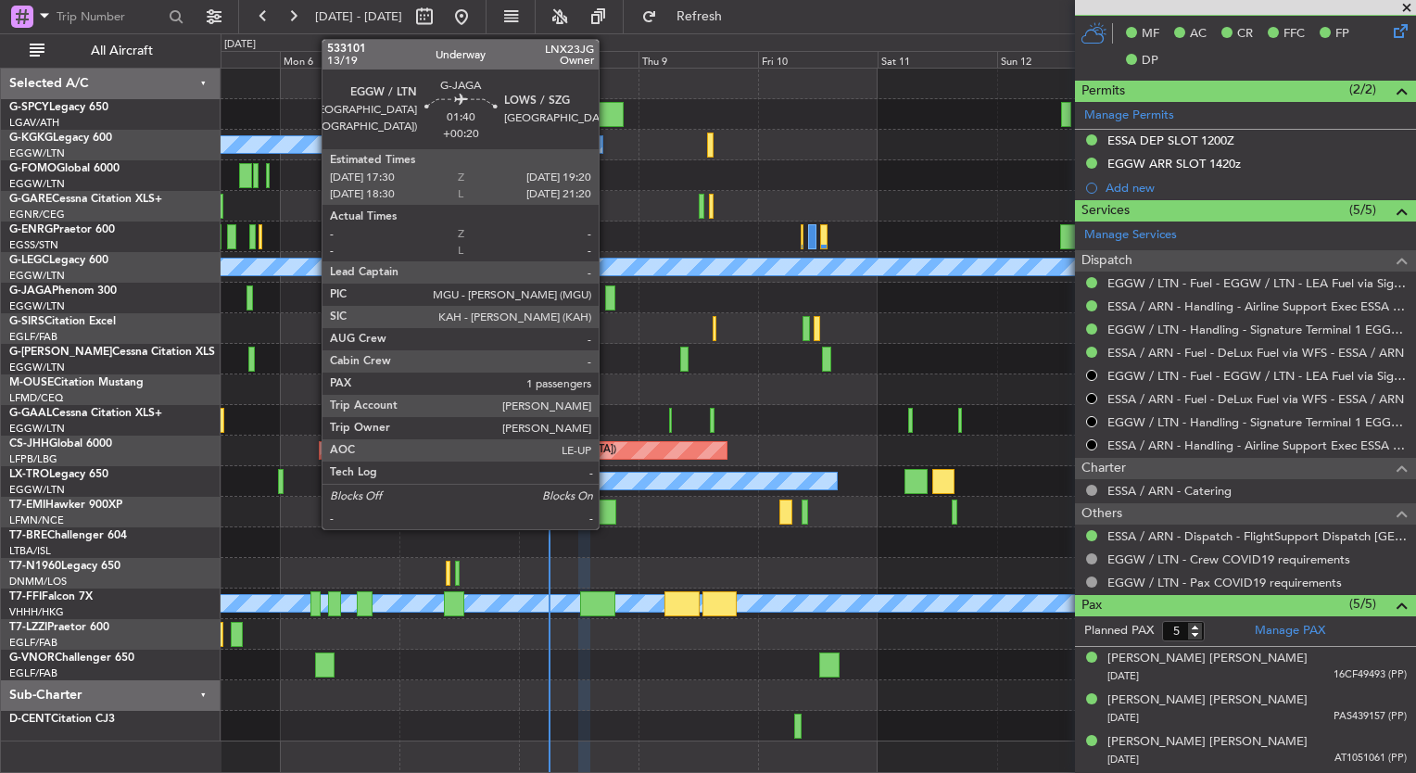
click at [653, 358] on div "Unplanned Maint [GEOGRAPHIC_DATA] A/C Unavailable [GEOGRAPHIC_DATA] (Ataturk) A…" at bounding box center [818, 405] width 1195 height 673
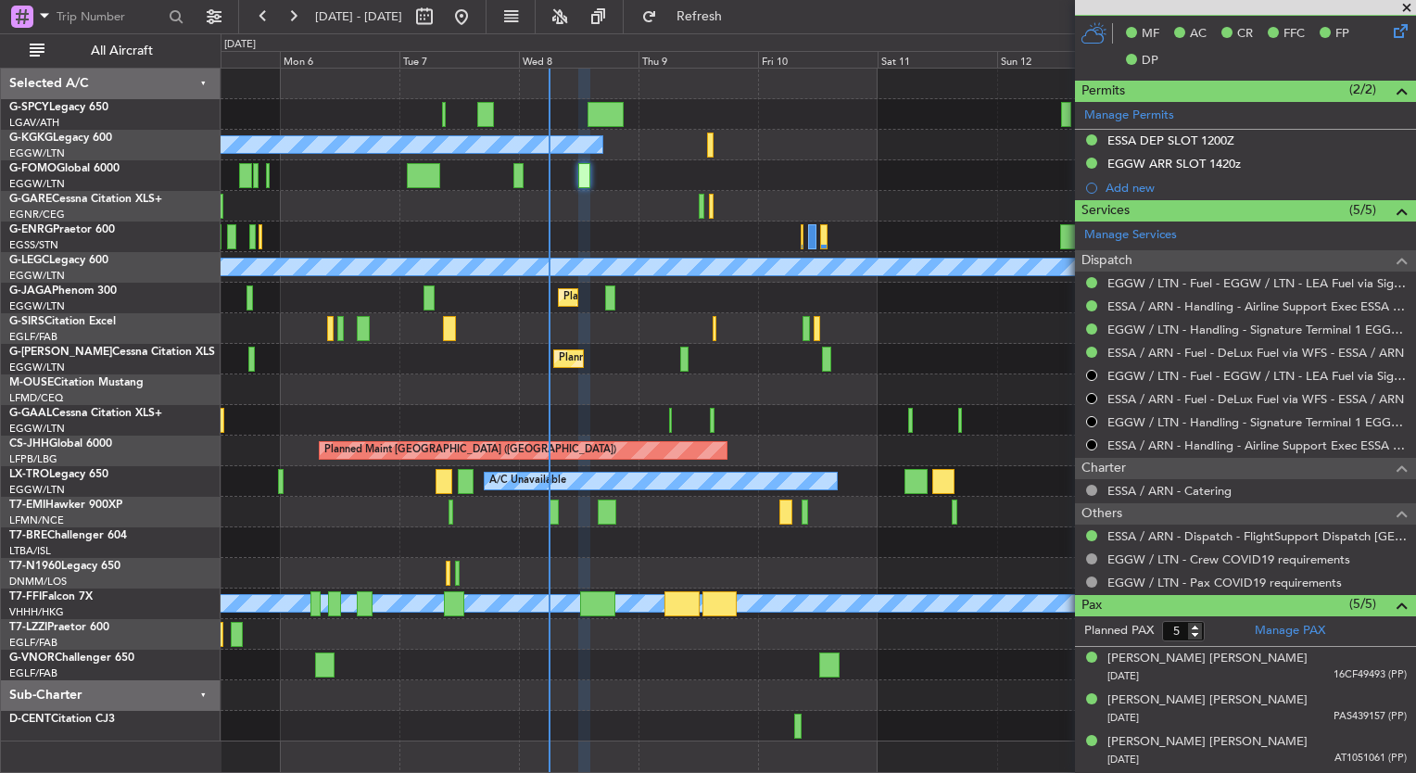
click at [603, 300] on div "Planned Maint [GEOGRAPHIC_DATA] ([GEOGRAPHIC_DATA])" at bounding box center [818, 298] width 1195 height 31
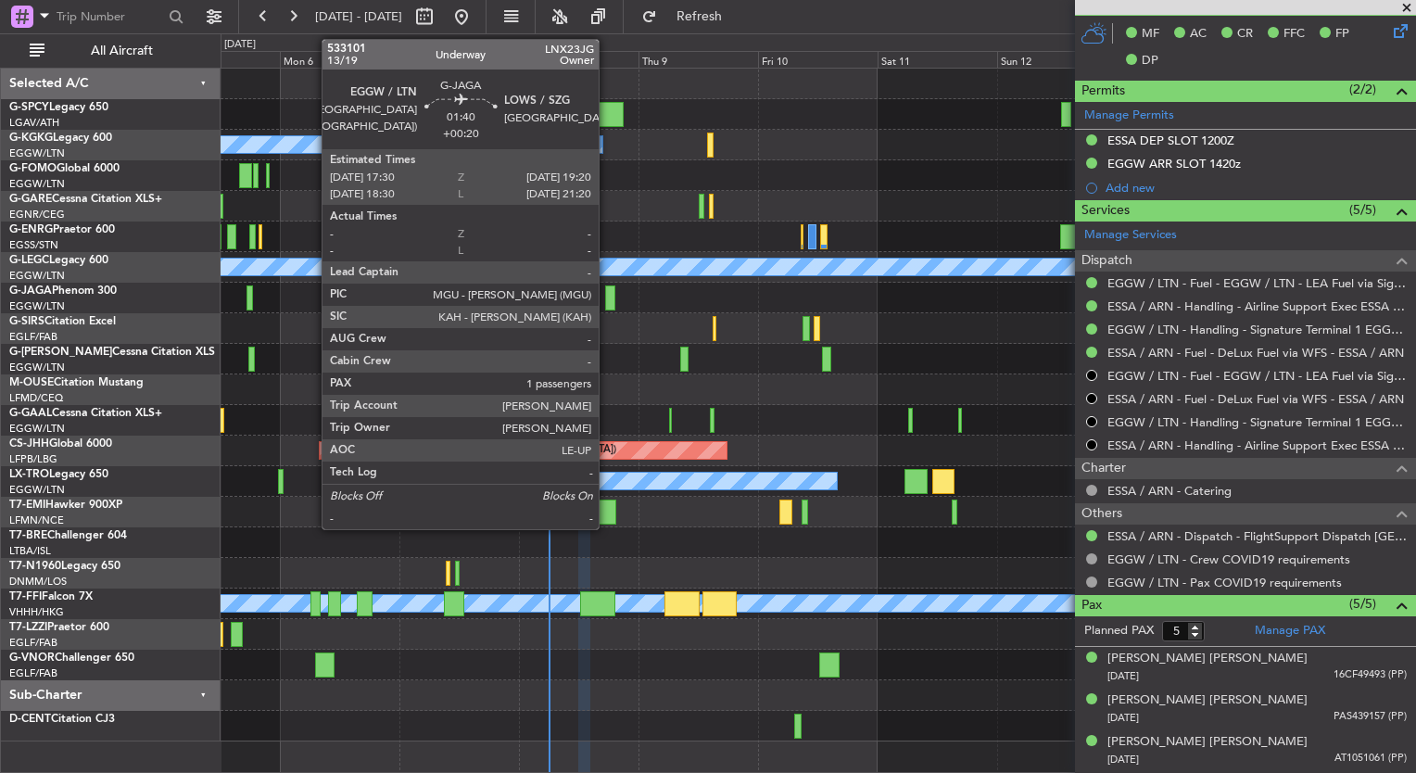
click at [609, 301] on div at bounding box center [609, 298] width 9 height 25
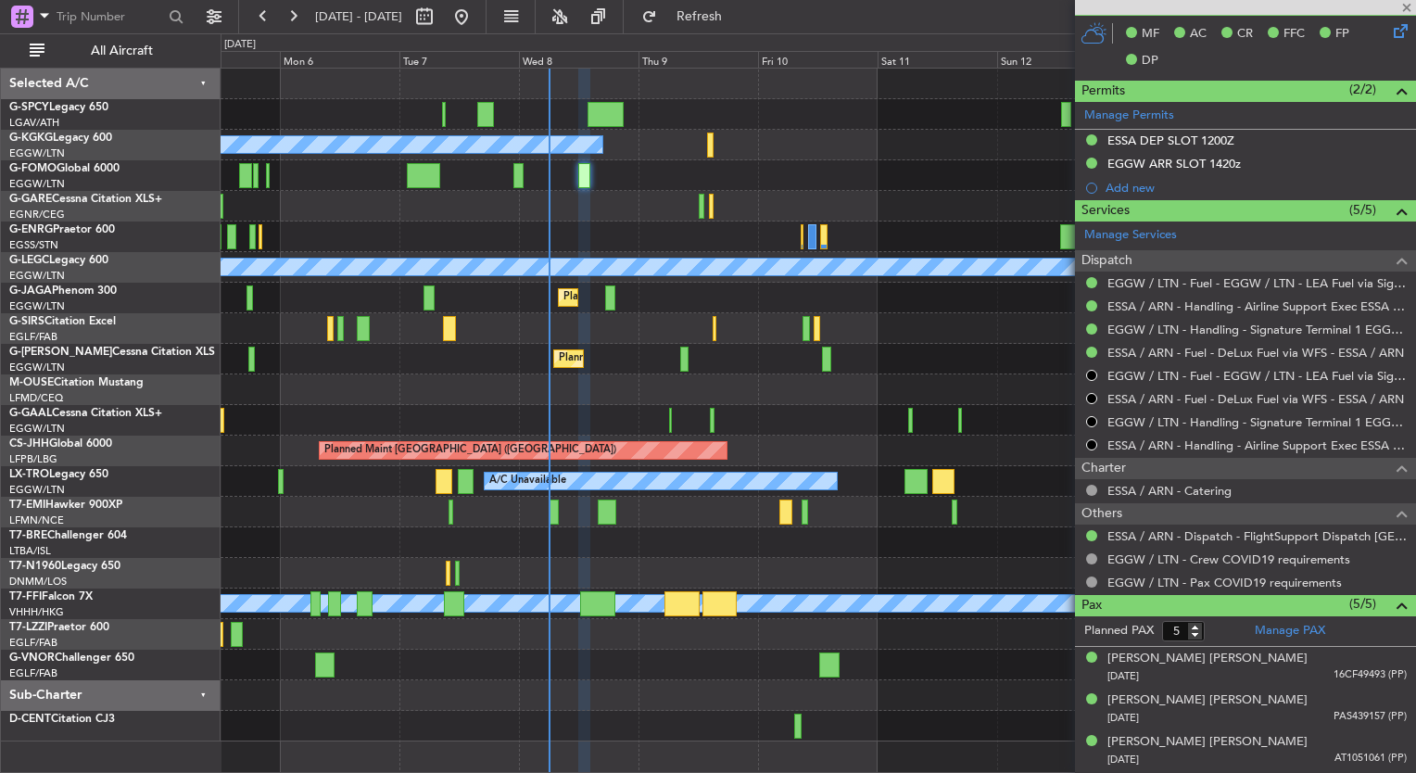
type input "+00:20"
type input "1"
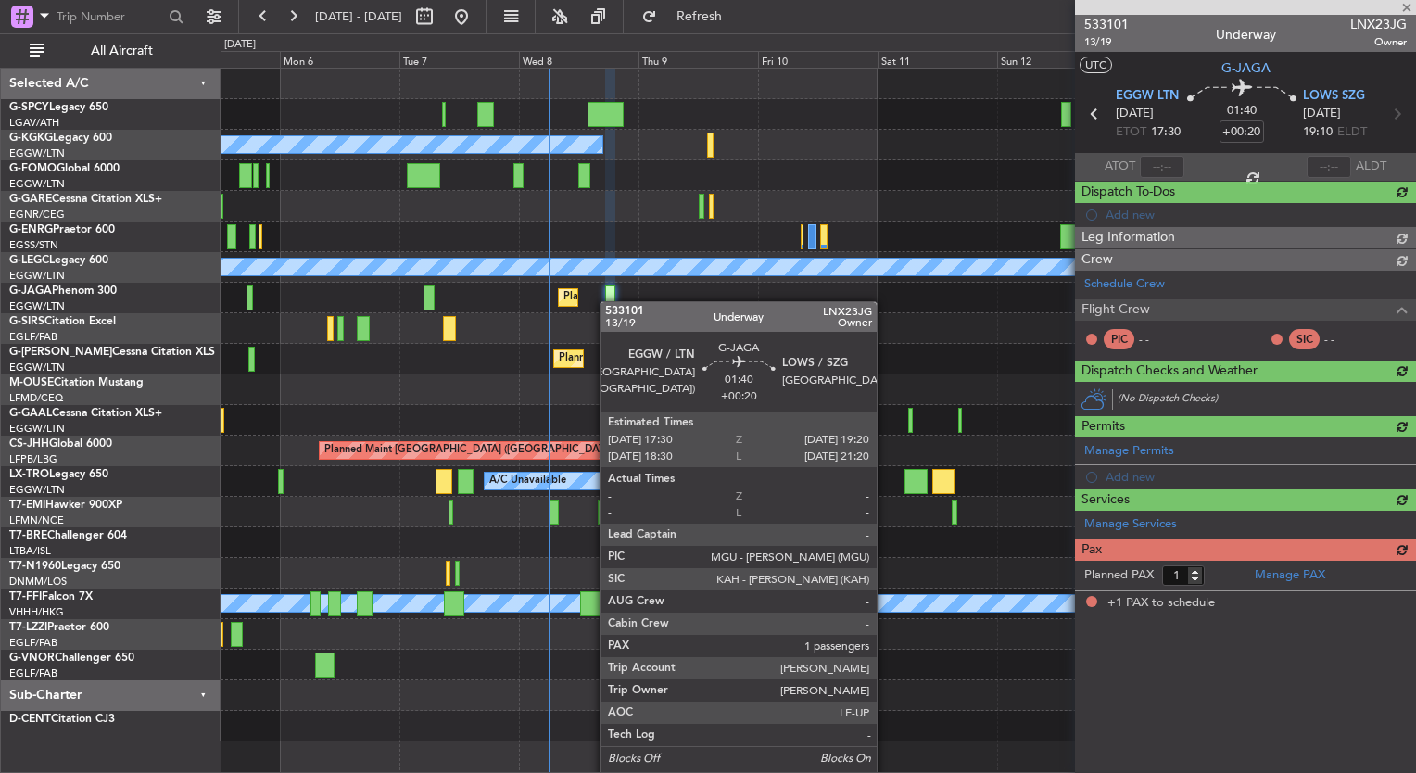
scroll to position [0, 0]
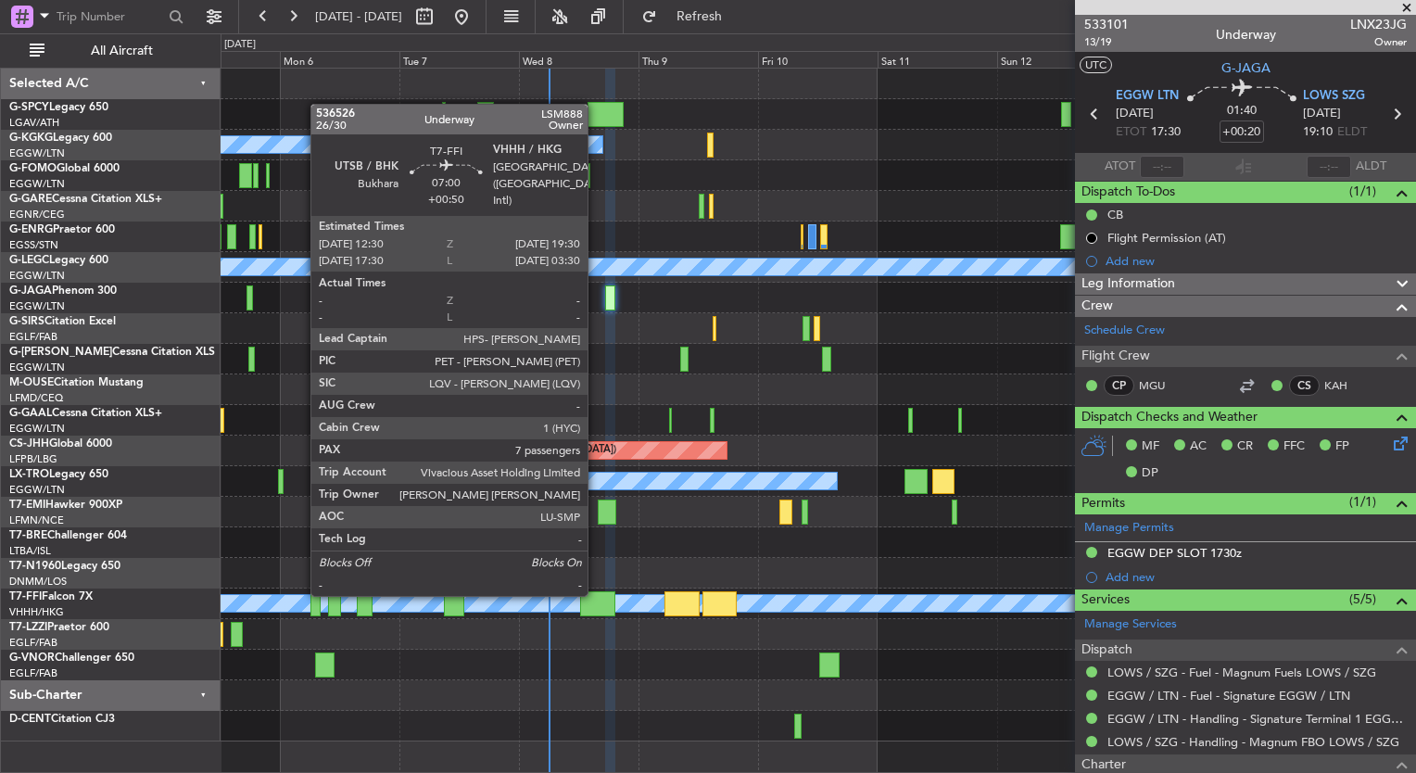
click at [596, 594] on div at bounding box center [597, 603] width 35 height 25
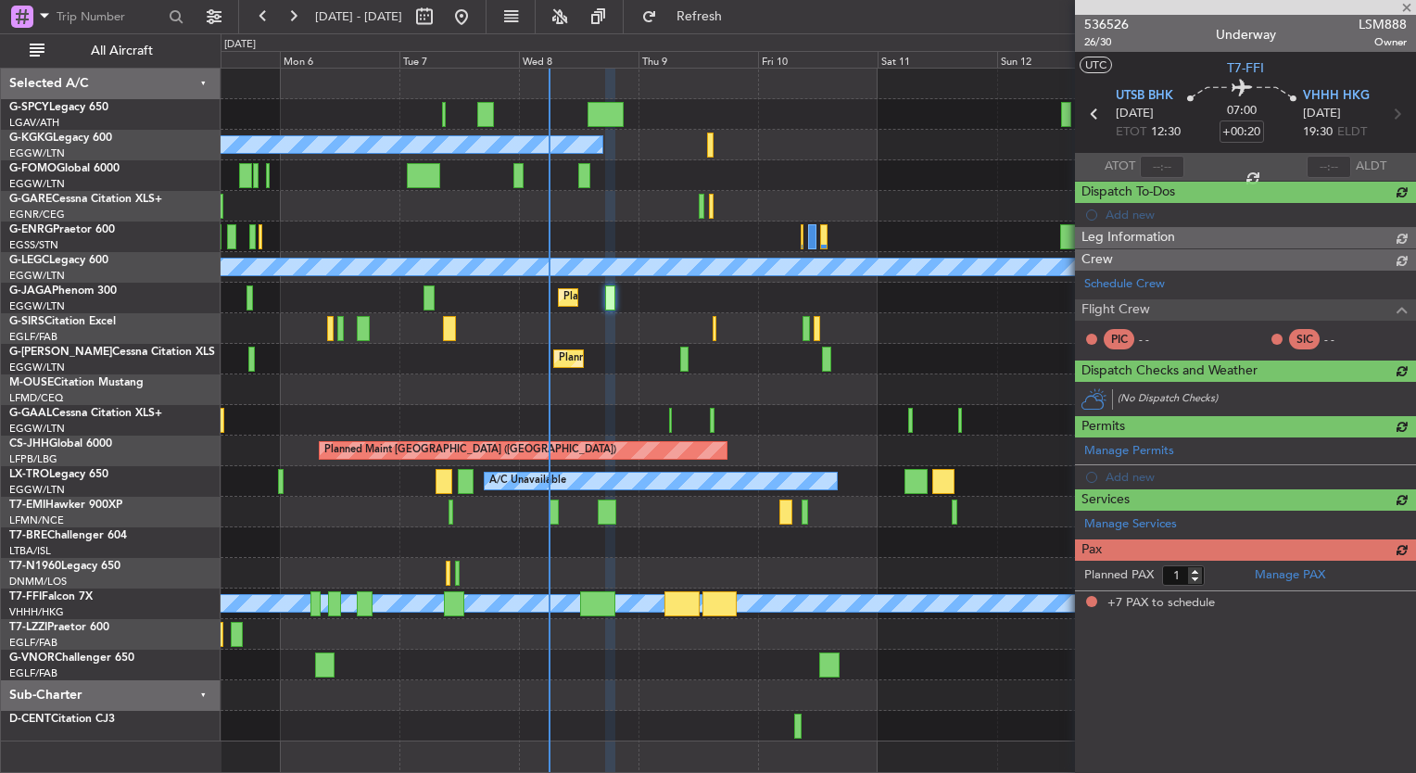
type input "+00:50"
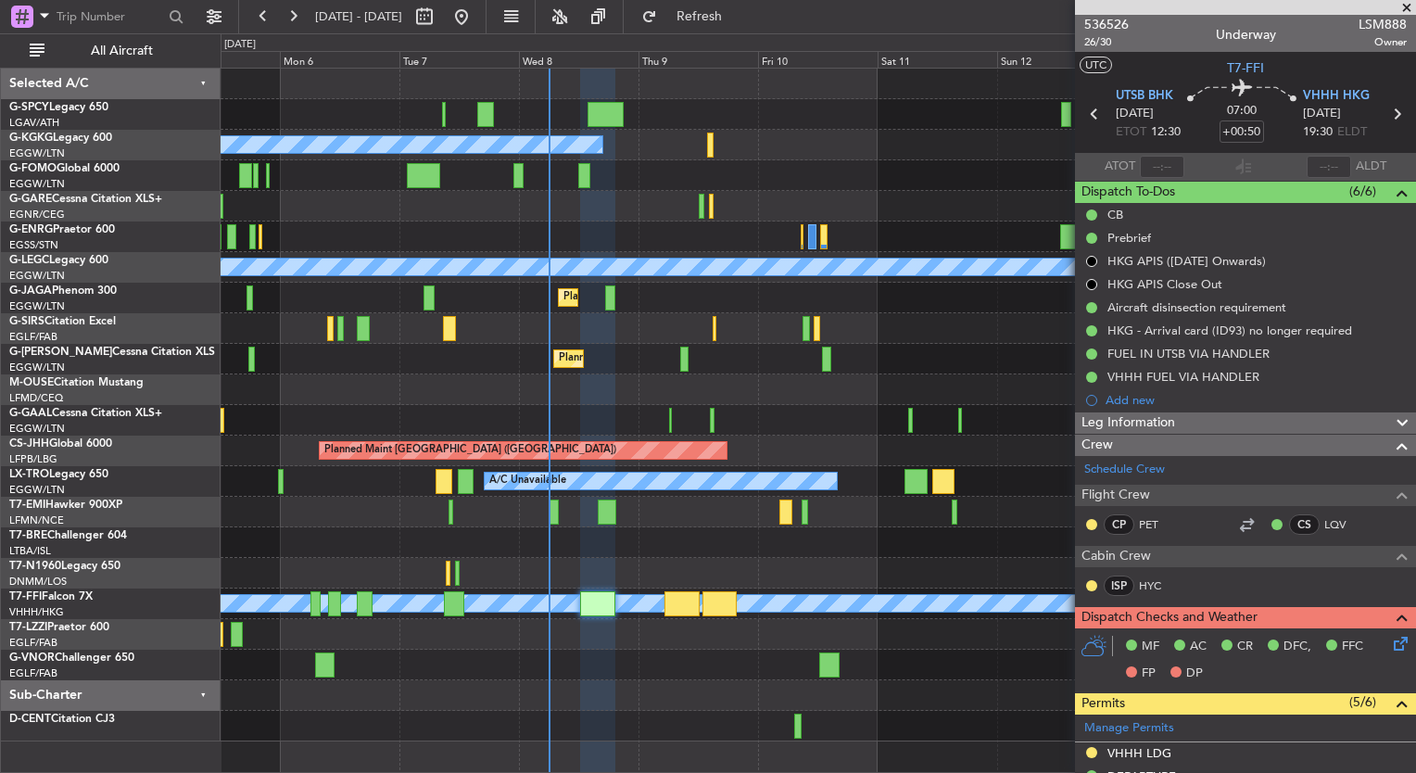
click at [1402, 8] on span at bounding box center [1407, 8] width 19 height 17
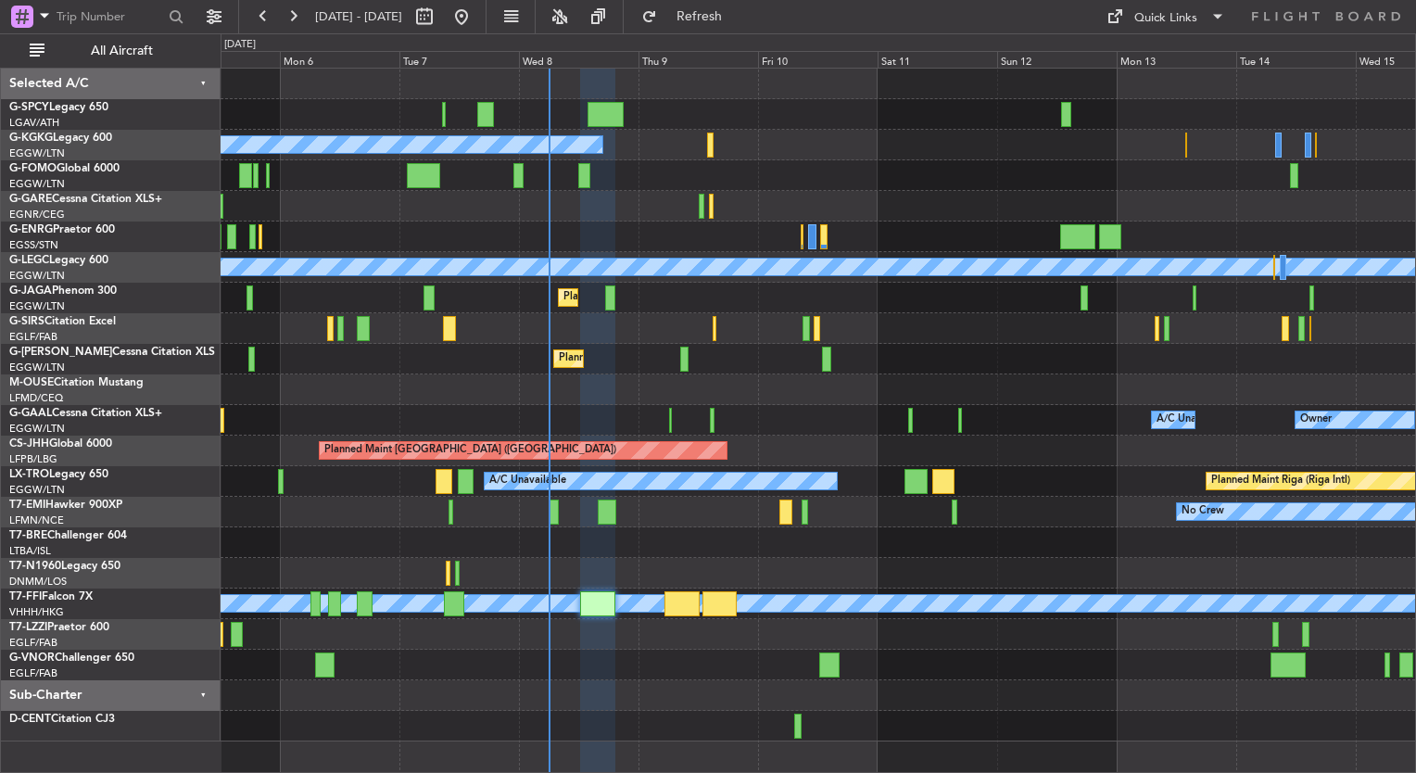
type input "0"
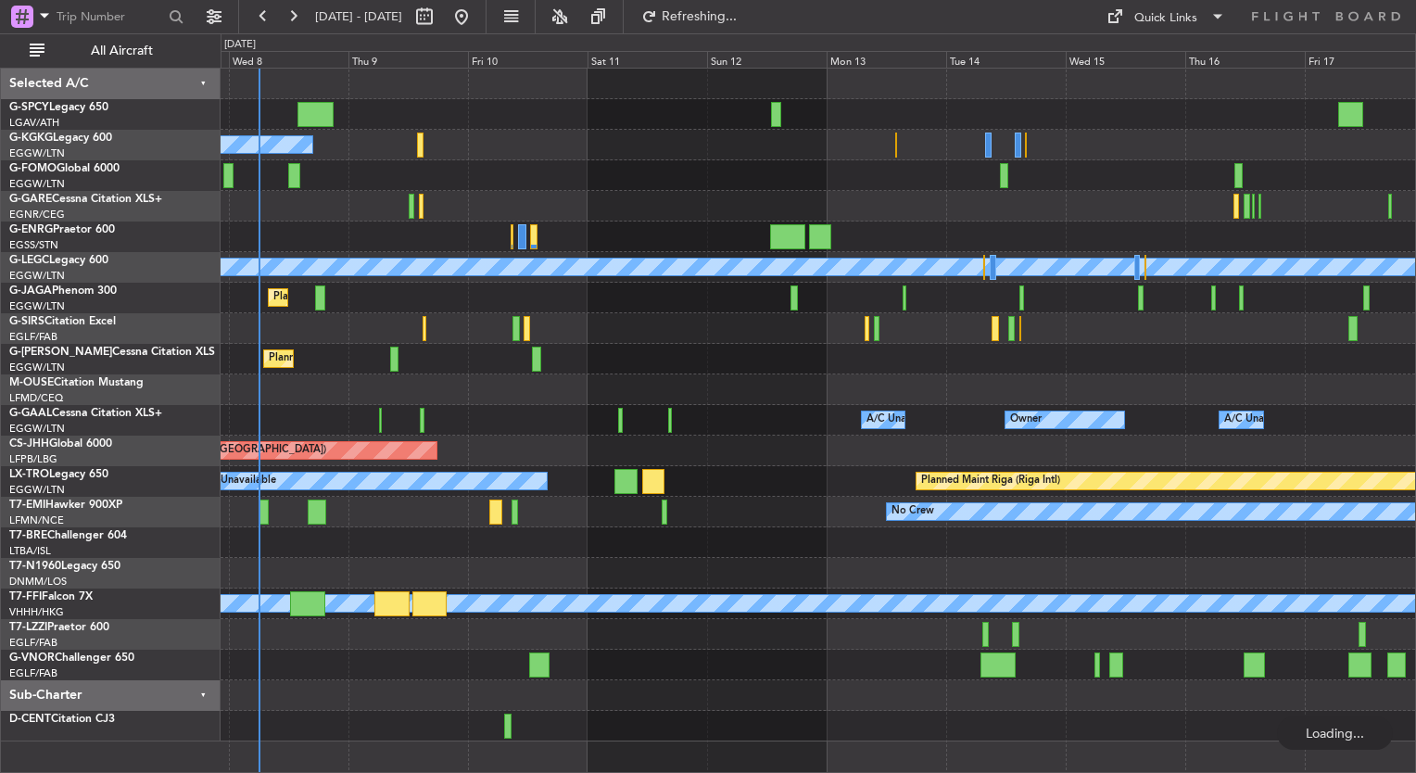
click at [654, 335] on div "Planned Maint Oxford ([GEOGRAPHIC_DATA])" at bounding box center [818, 328] width 1195 height 31
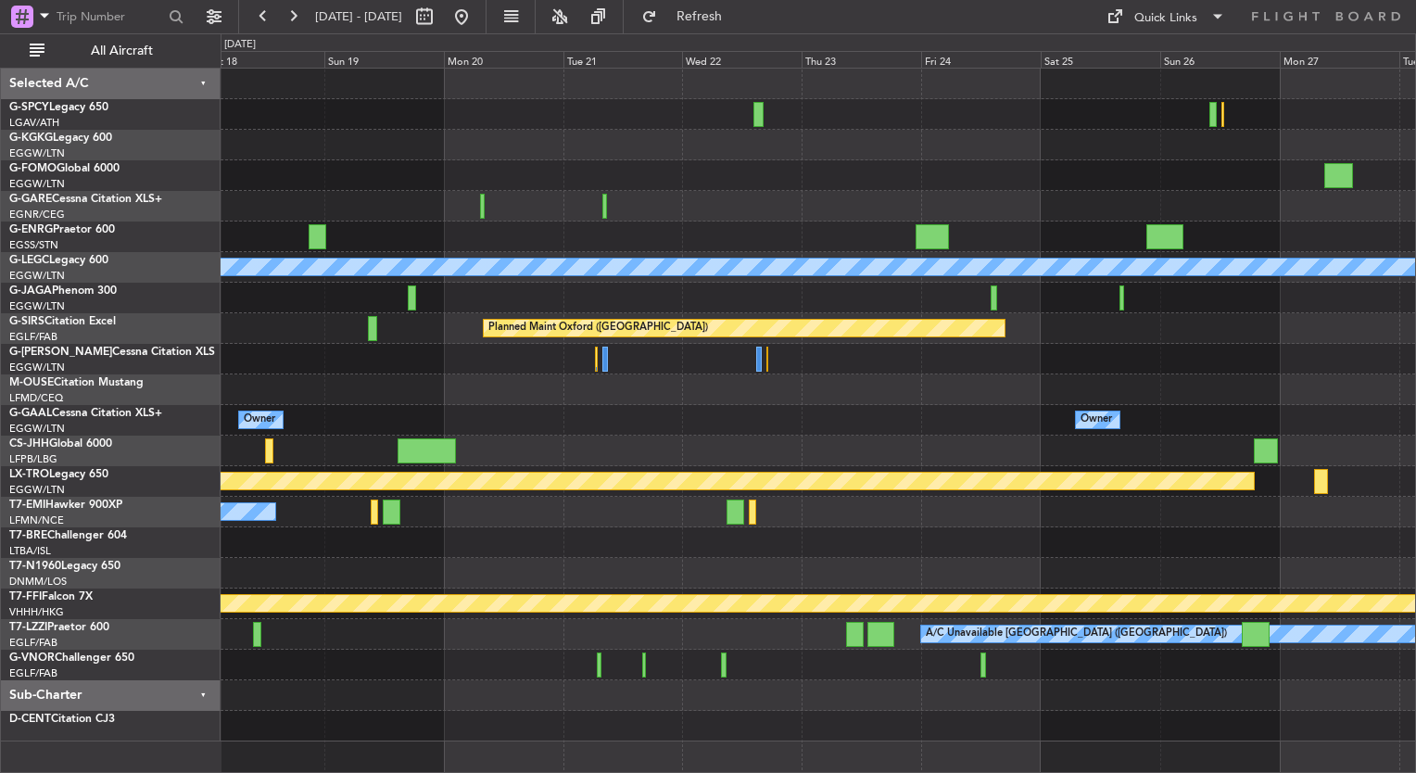
click at [248, 401] on div "A/C Unavailable [GEOGRAPHIC_DATA] ([GEOGRAPHIC_DATA]) Planned Maint [GEOGRAPHIC…" at bounding box center [818, 405] width 1195 height 673
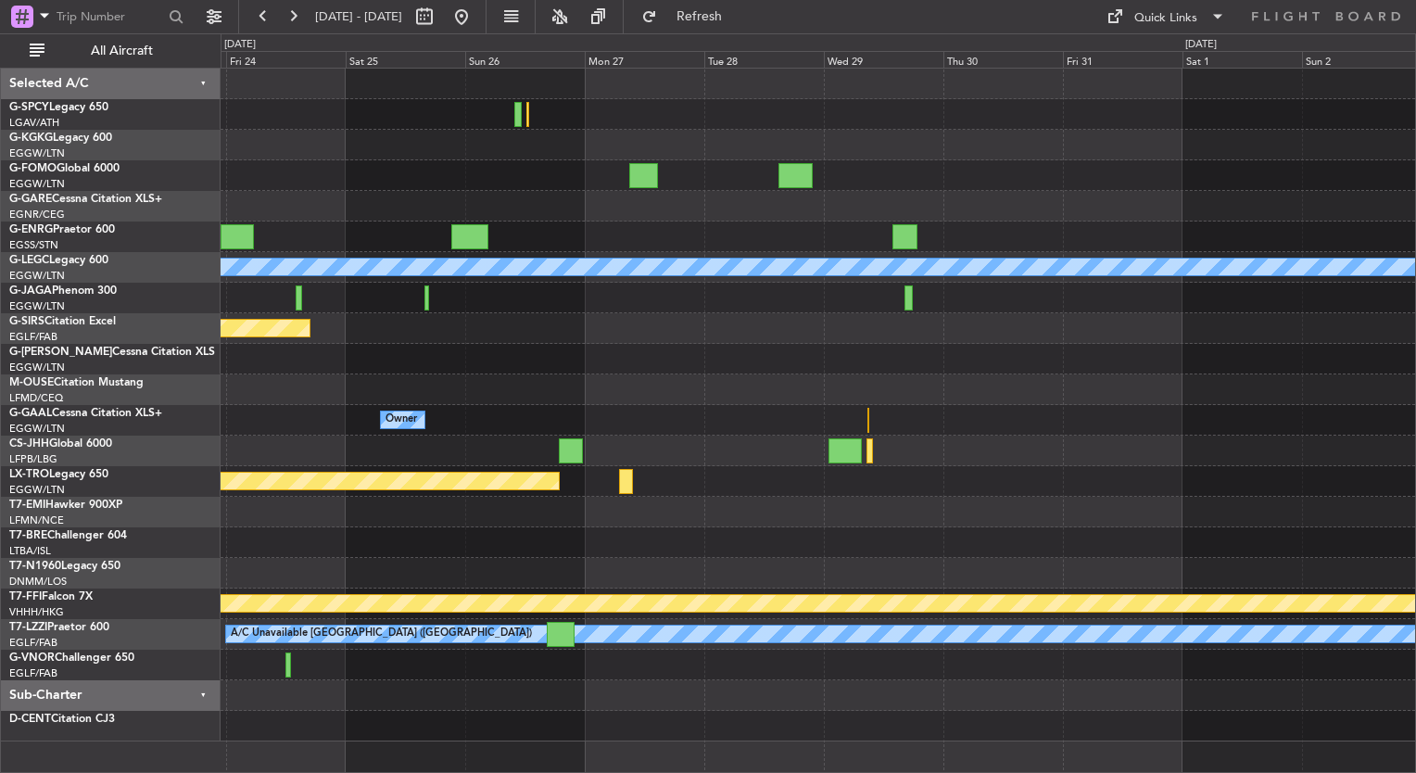
click at [200, 417] on div "A/C Unavailable [GEOGRAPHIC_DATA] ([GEOGRAPHIC_DATA]) Planned Maint [GEOGRAPHIC…" at bounding box center [708, 403] width 1416 height 740
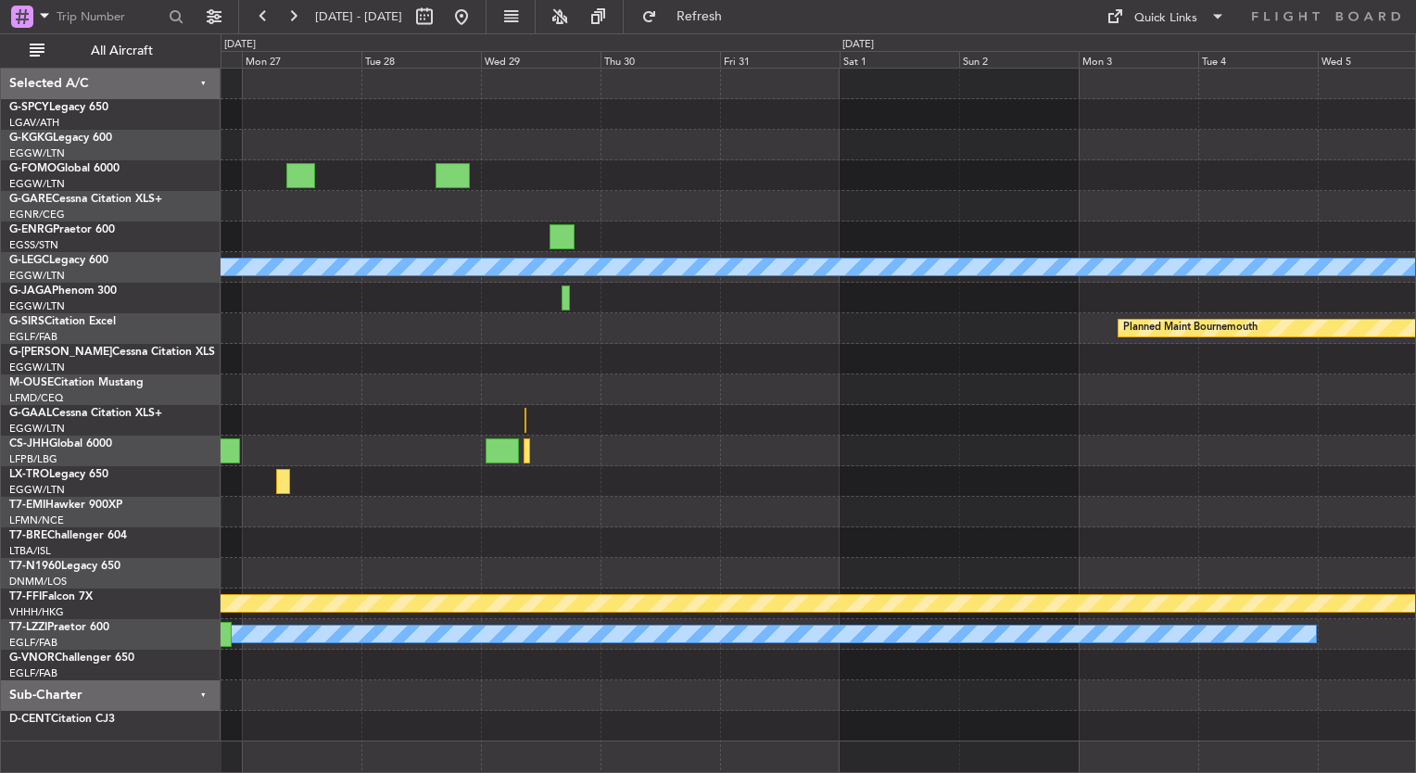
click at [315, 272] on div "A/C Unavailable [GEOGRAPHIC_DATA] ([GEOGRAPHIC_DATA]) Planned Maint [GEOGRAPHIC…" at bounding box center [818, 405] width 1195 height 673
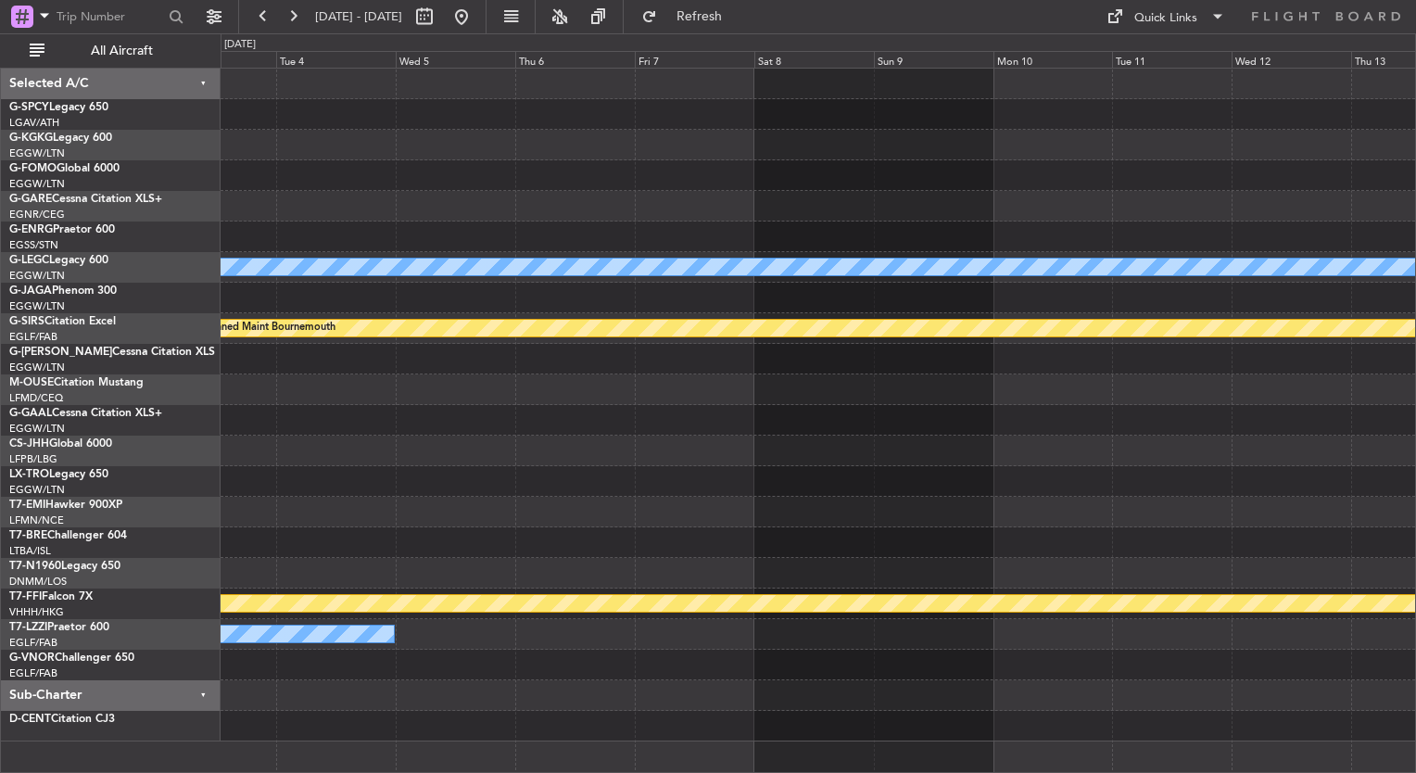
click at [478, 426] on div at bounding box center [818, 420] width 1195 height 31
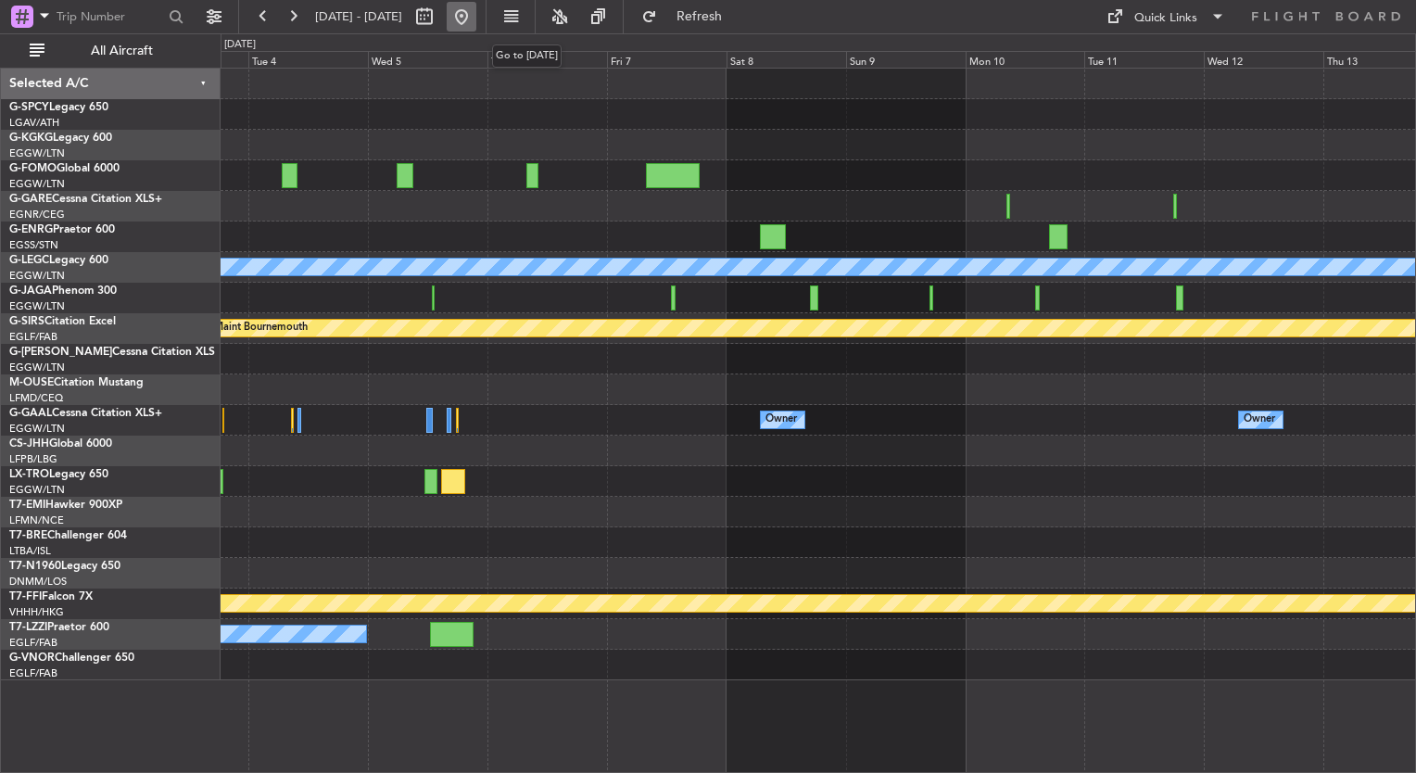
click at [476, 26] on button at bounding box center [462, 17] width 30 height 30
